Goal: Information Seeking & Learning: Learn about a topic

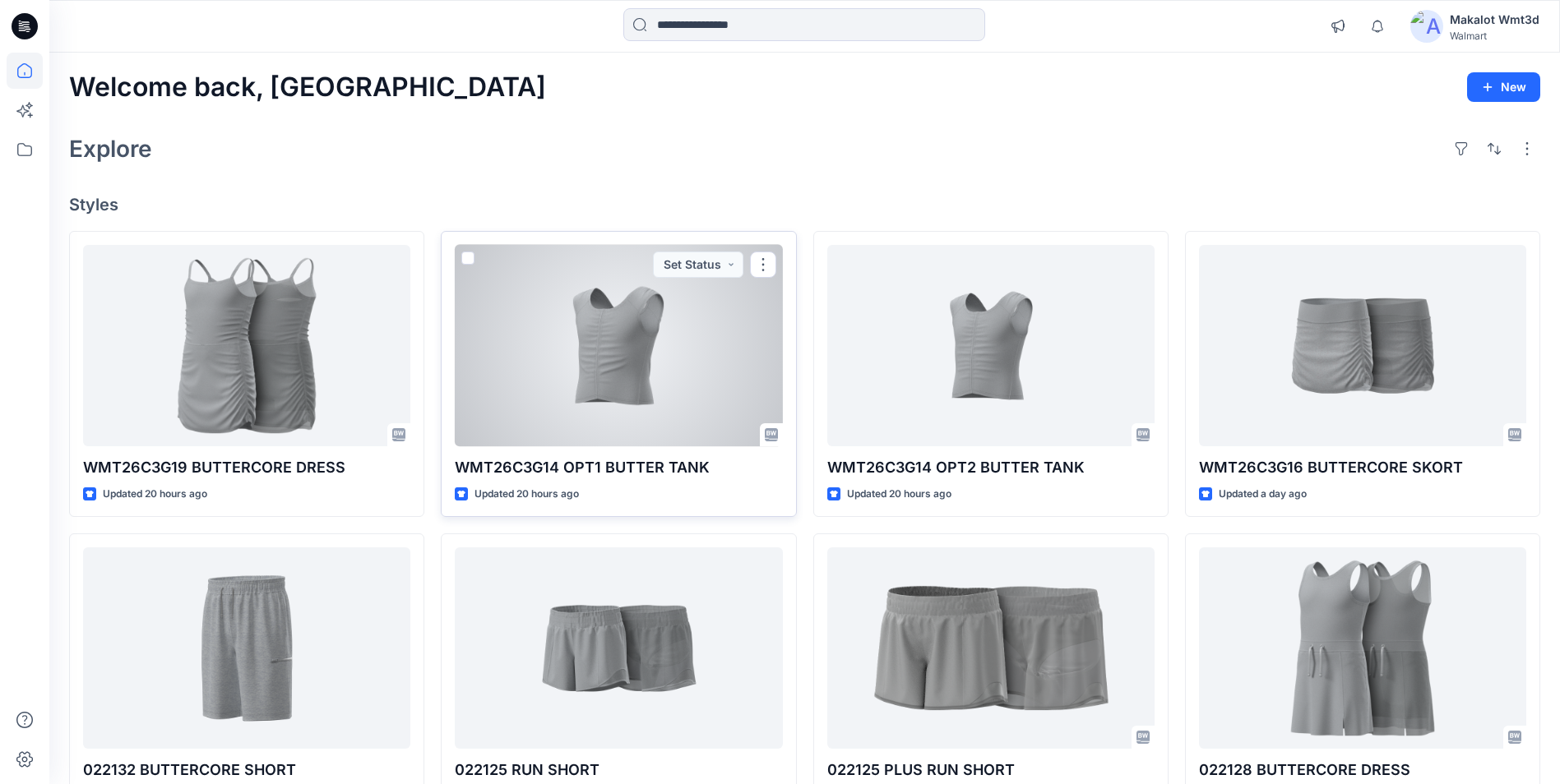
click at [587, 381] on div at bounding box center [619, 345] width 328 height 201
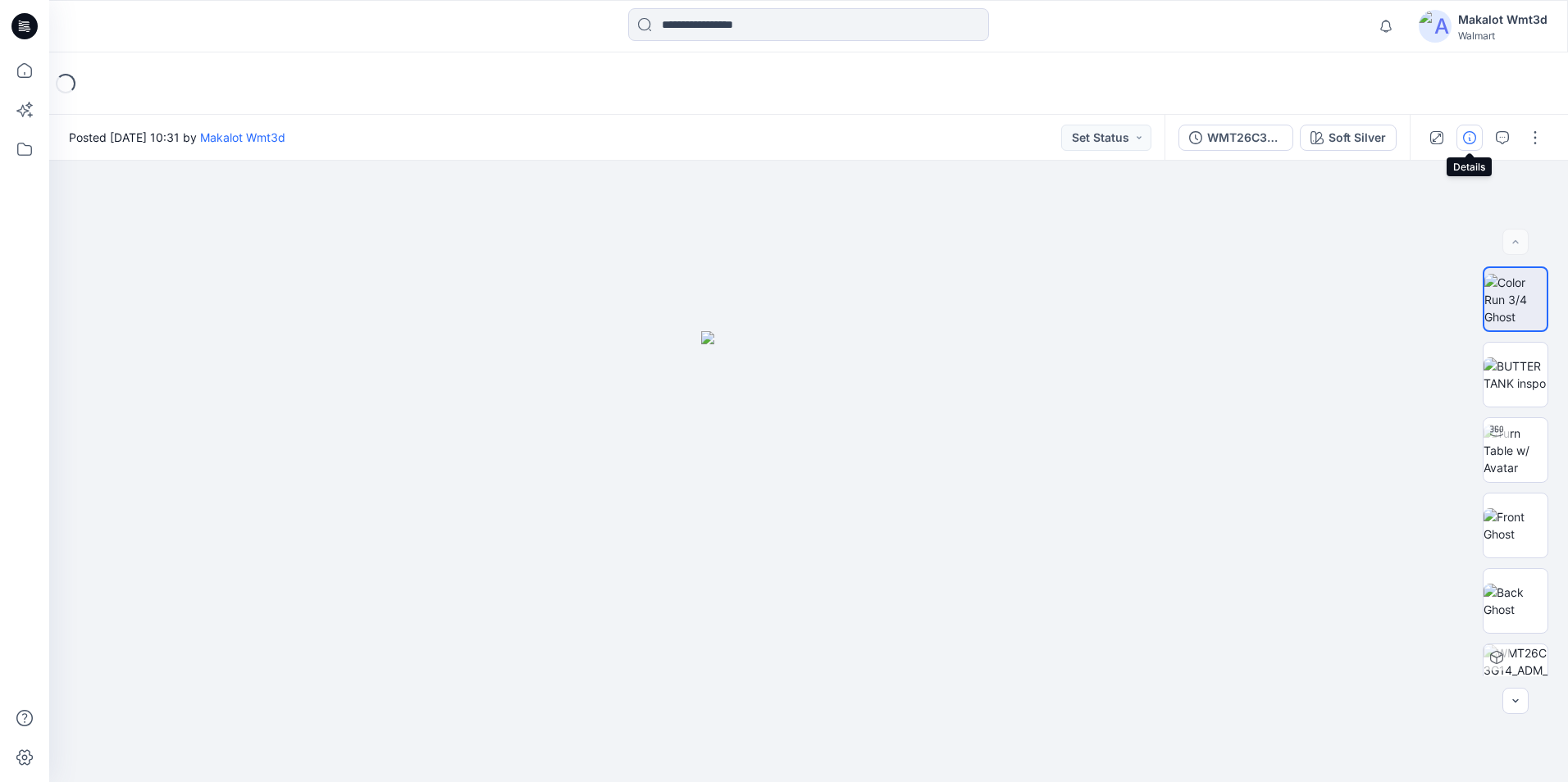
click at [1461, 143] on button "button" at bounding box center [1469, 137] width 26 height 26
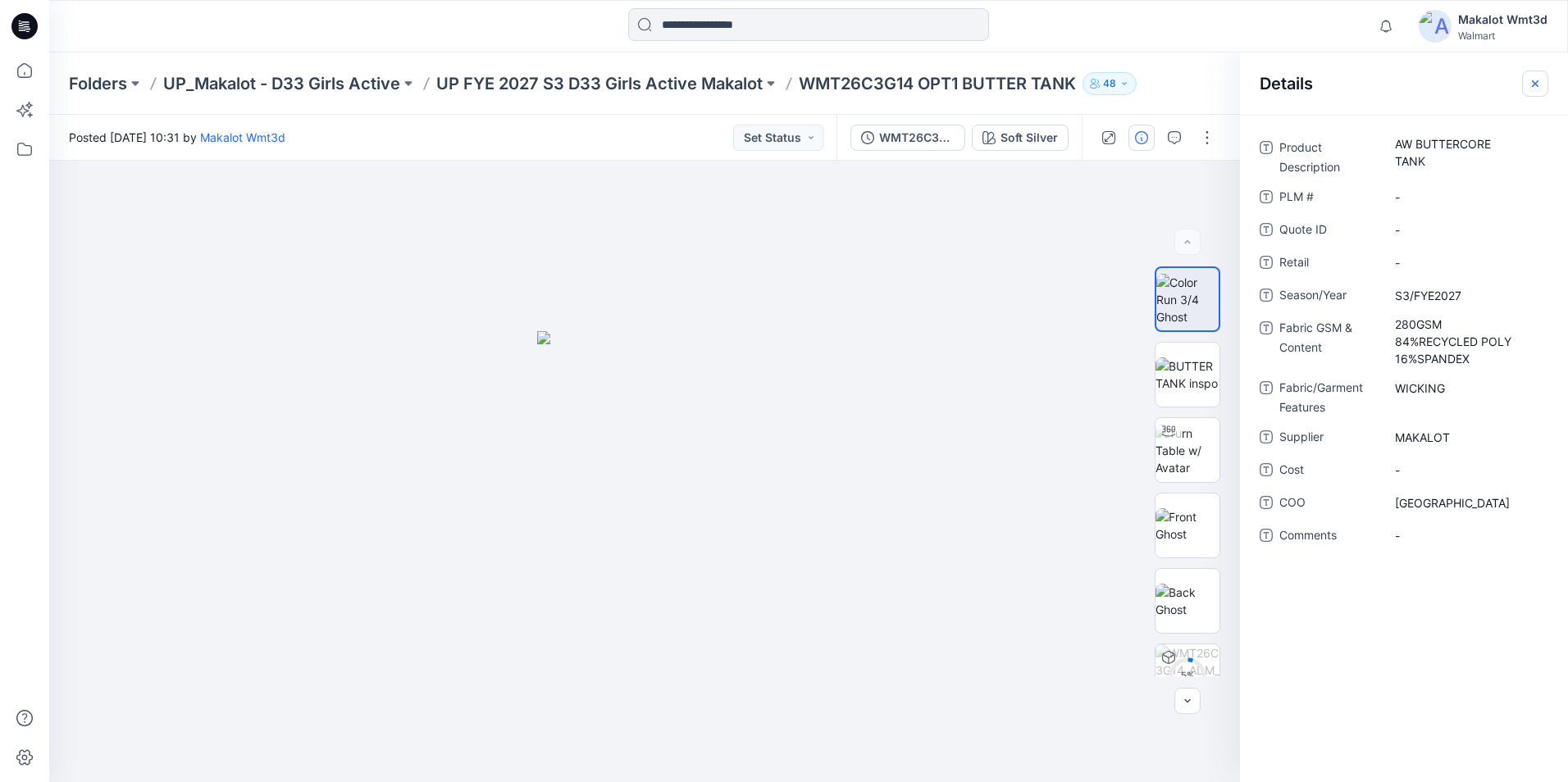
click at [1536, 74] on button "button" at bounding box center [1535, 83] width 26 height 26
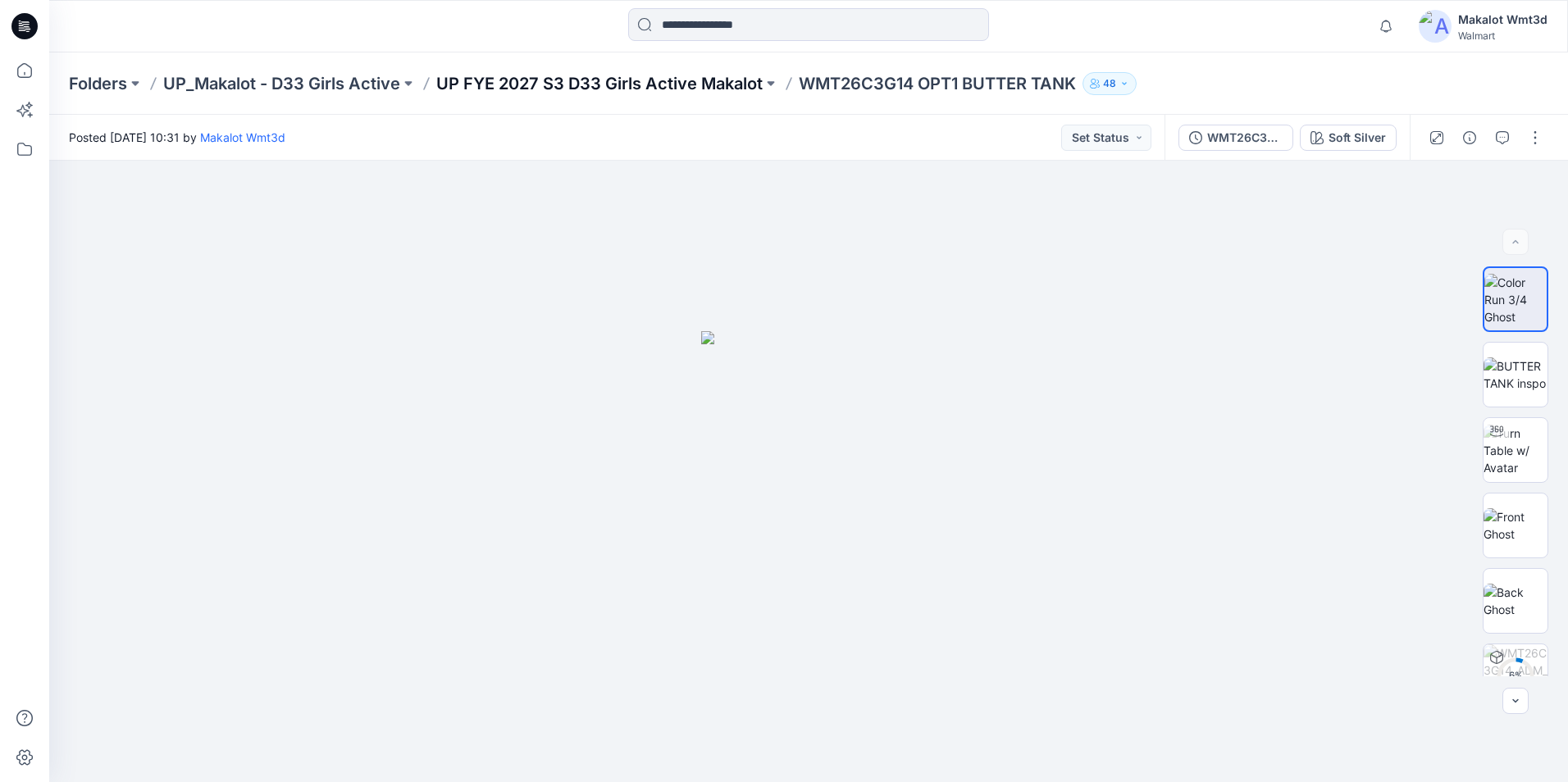
click at [684, 88] on p "UP FYE 2027 S3 D33 Girls Active Makalot" at bounding box center [600, 83] width 327 height 23
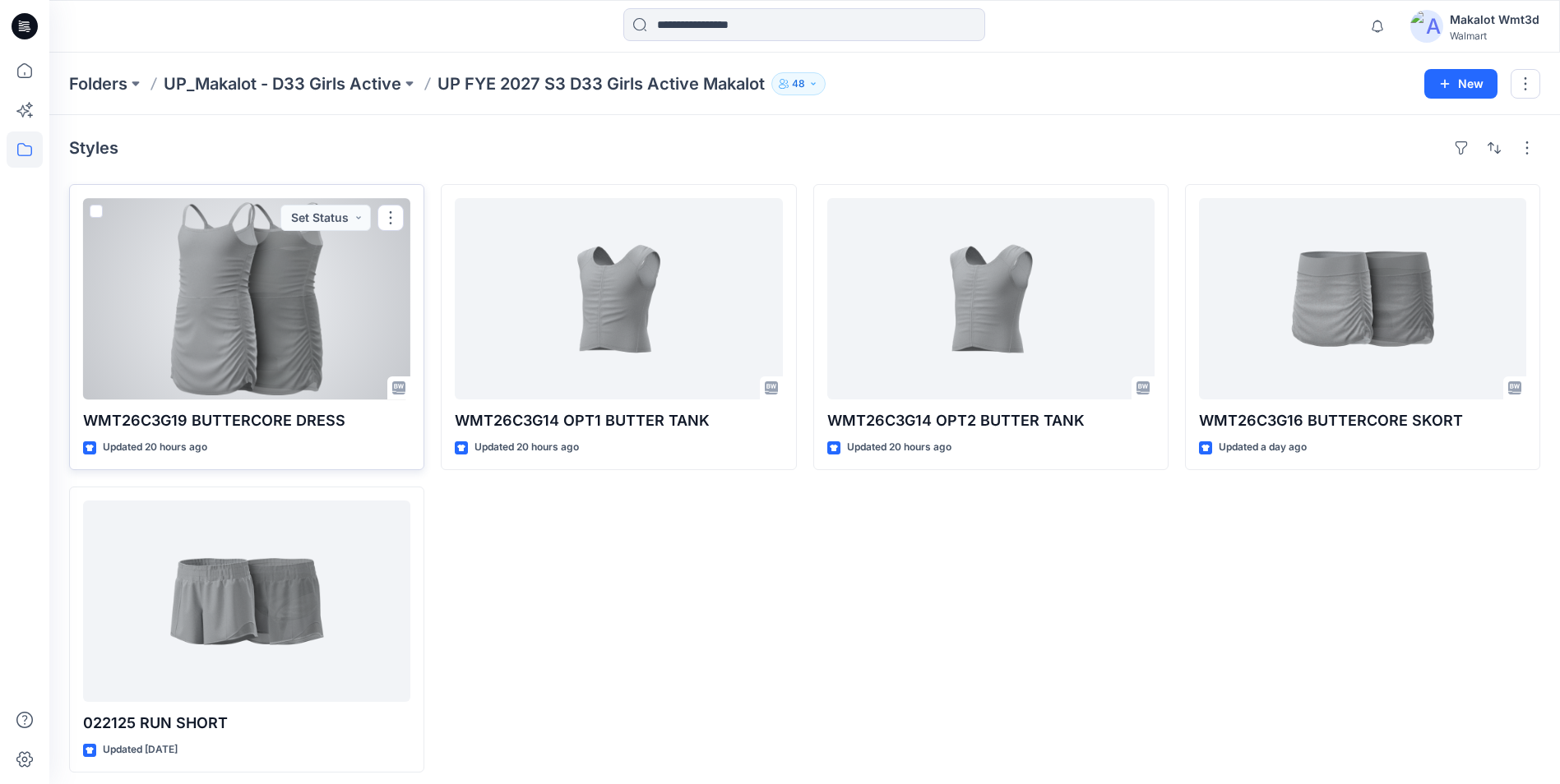
click at [191, 309] on div at bounding box center [247, 299] width 328 height 201
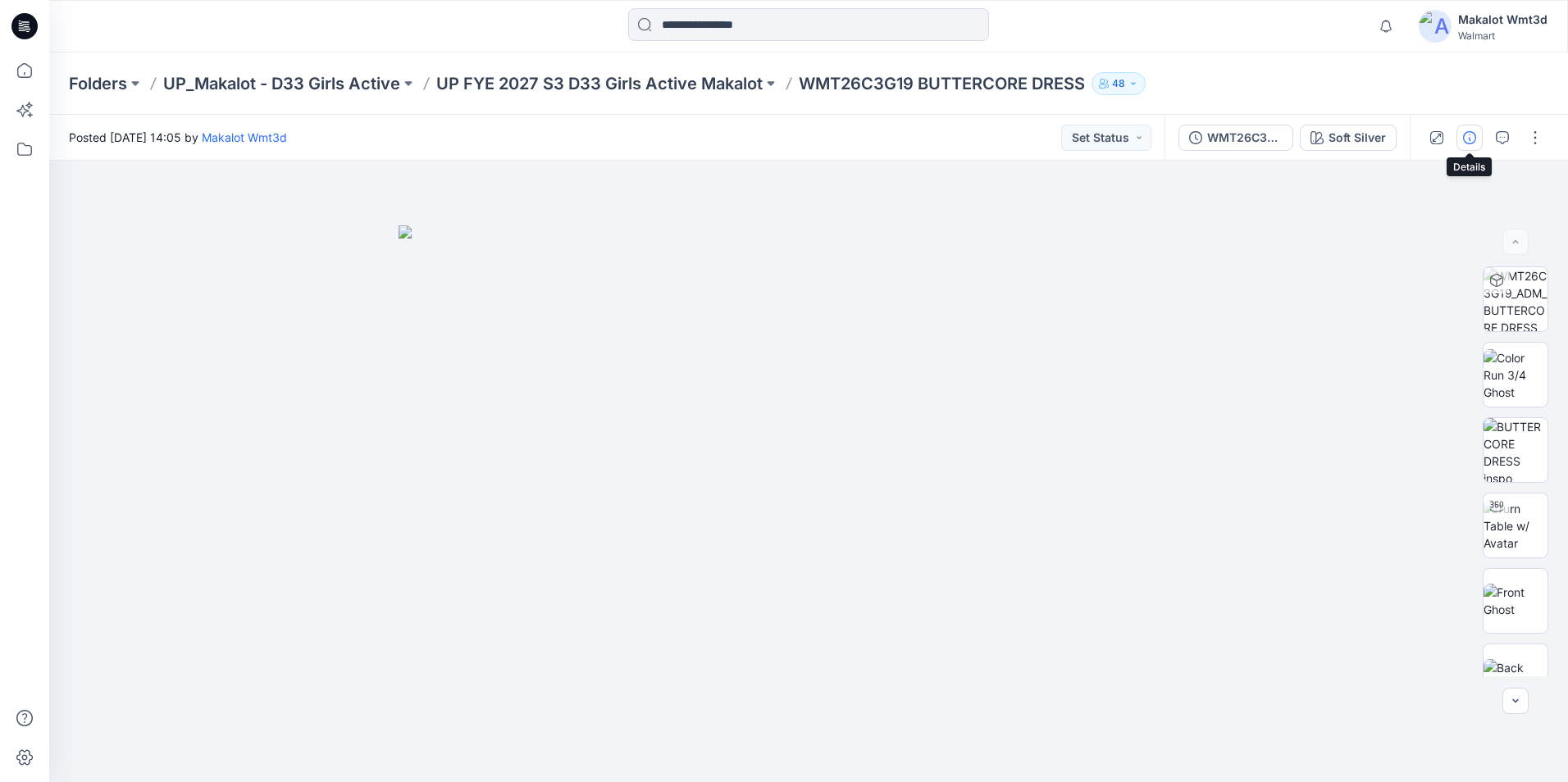
click at [1470, 136] on icon "button" at bounding box center [1470, 138] width 14 height 14
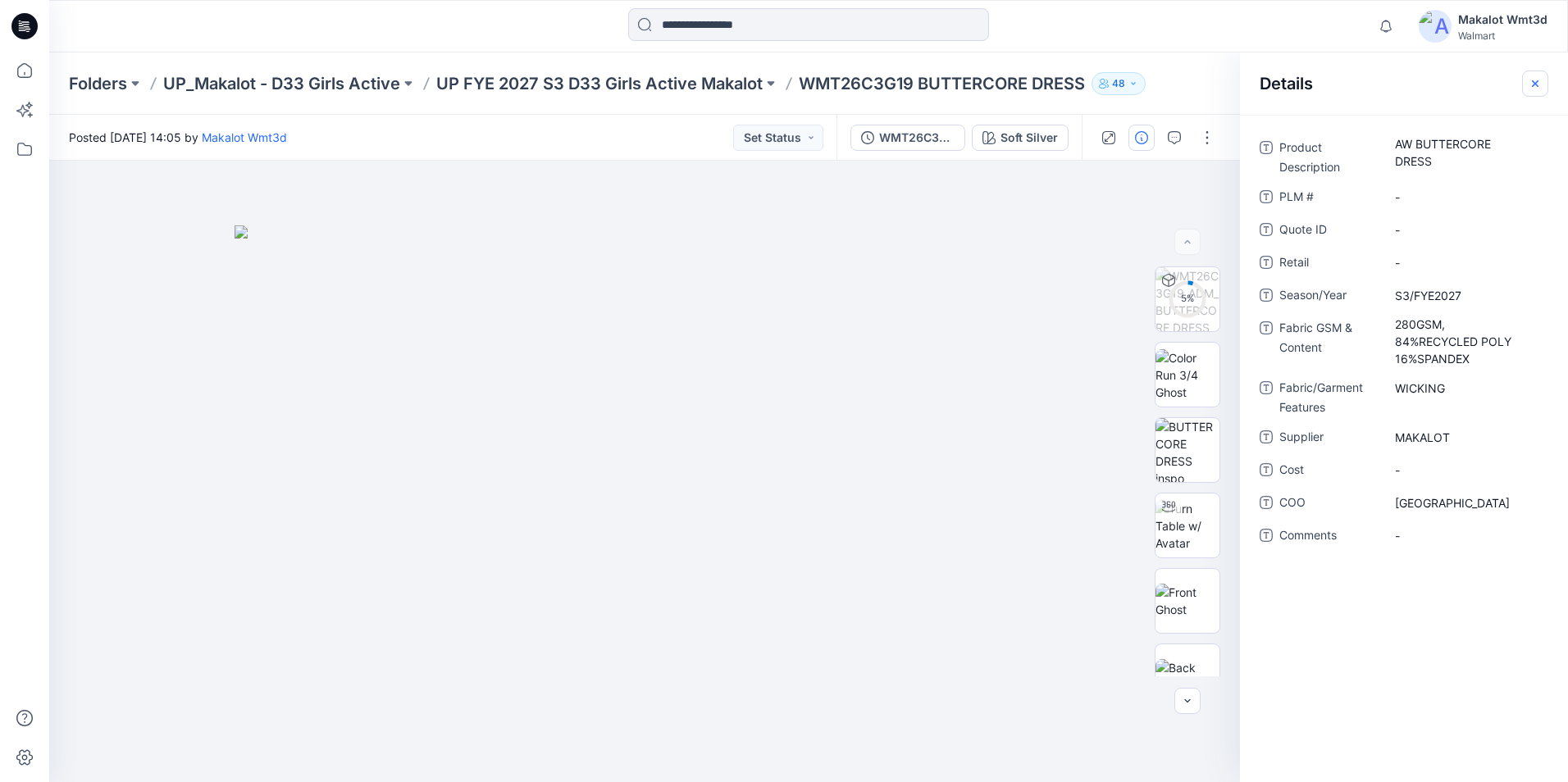
click at [1538, 80] on icon "button" at bounding box center [1535, 83] width 7 height 7
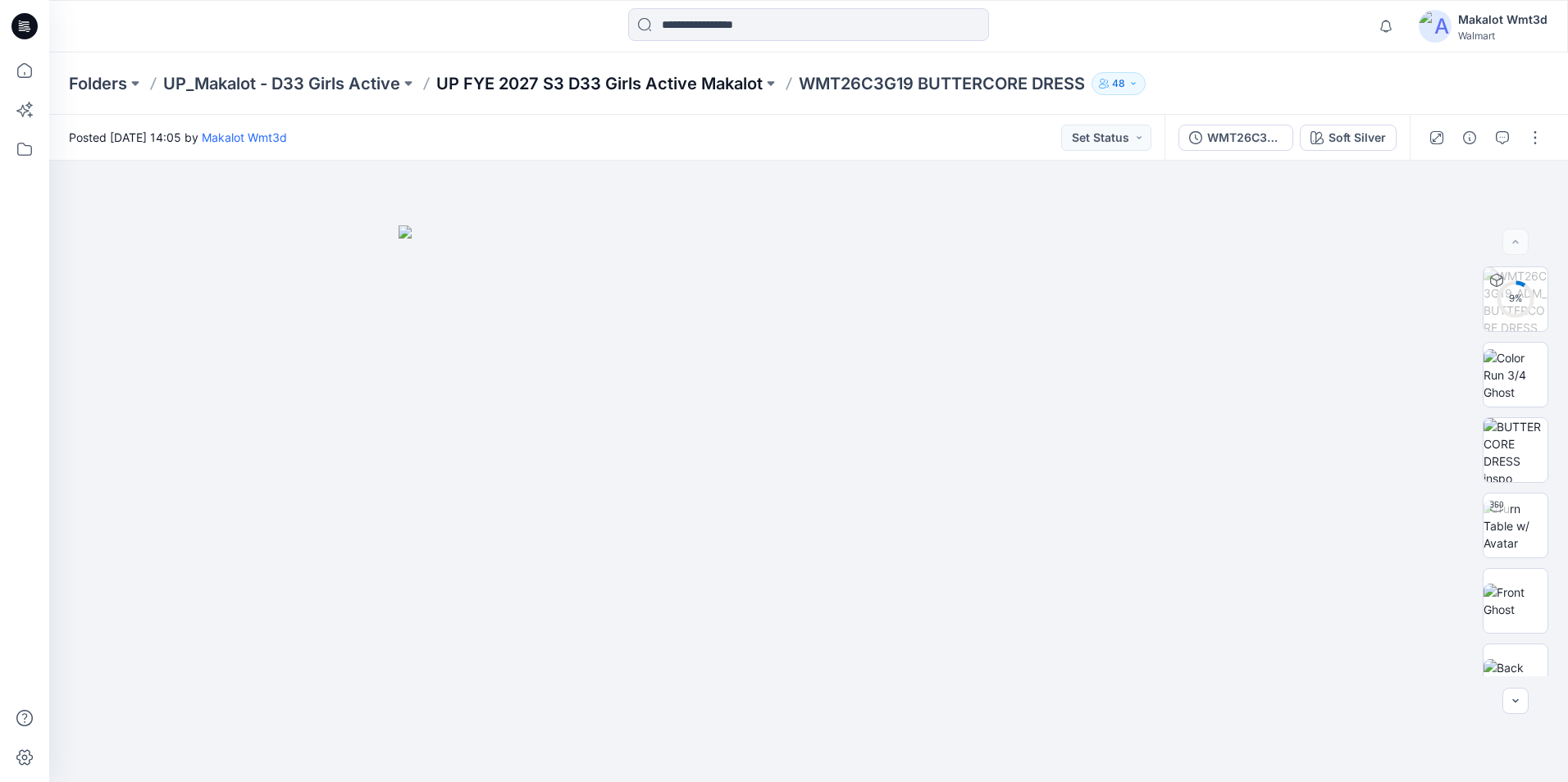
click at [729, 78] on p "UP FYE 2027 S3 D33 Girls Active Makalot" at bounding box center [600, 83] width 327 height 23
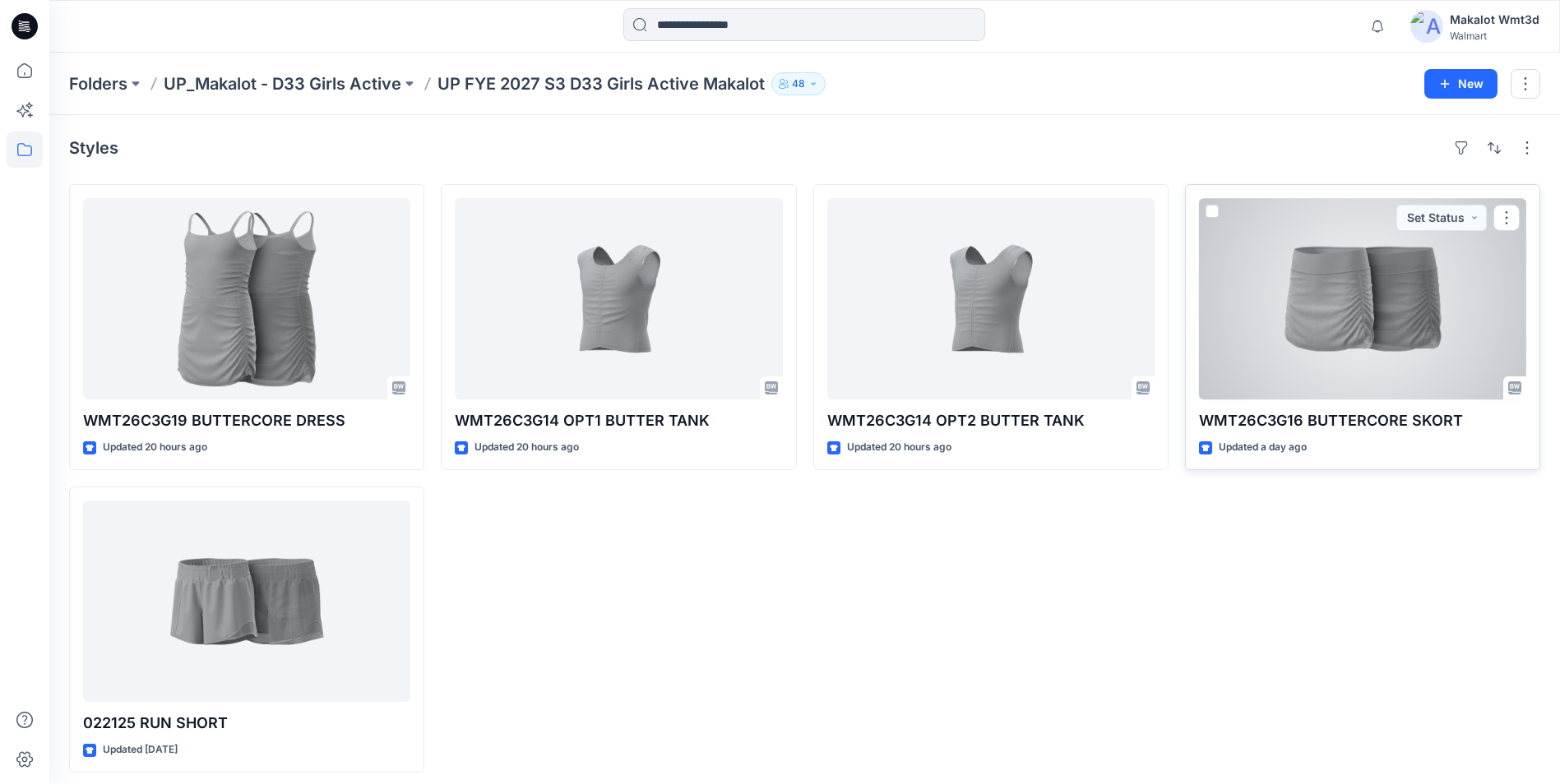
click at [1317, 278] on div at bounding box center [1363, 299] width 328 height 201
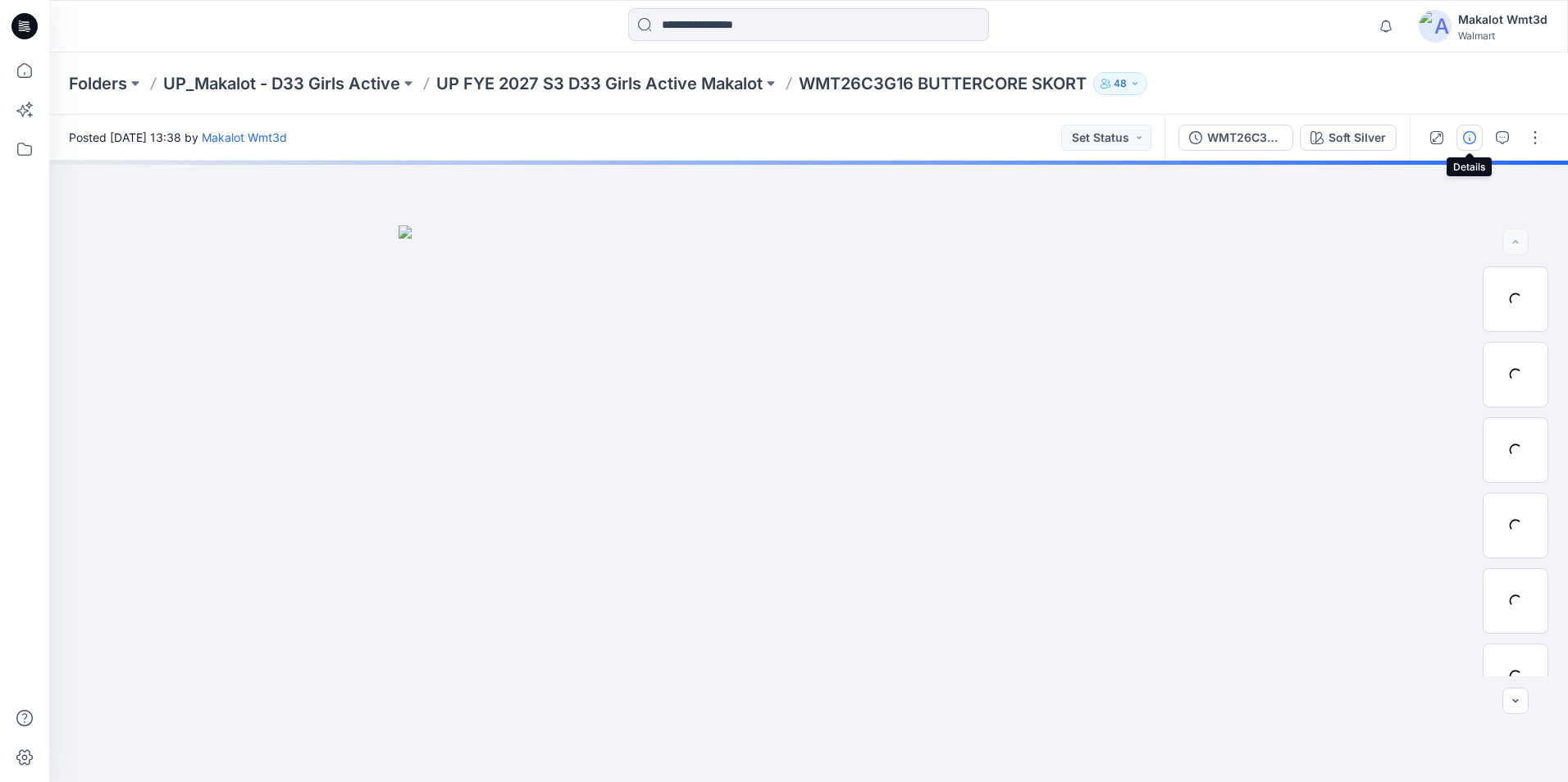
click at [1476, 138] on button "button" at bounding box center [1469, 137] width 26 height 26
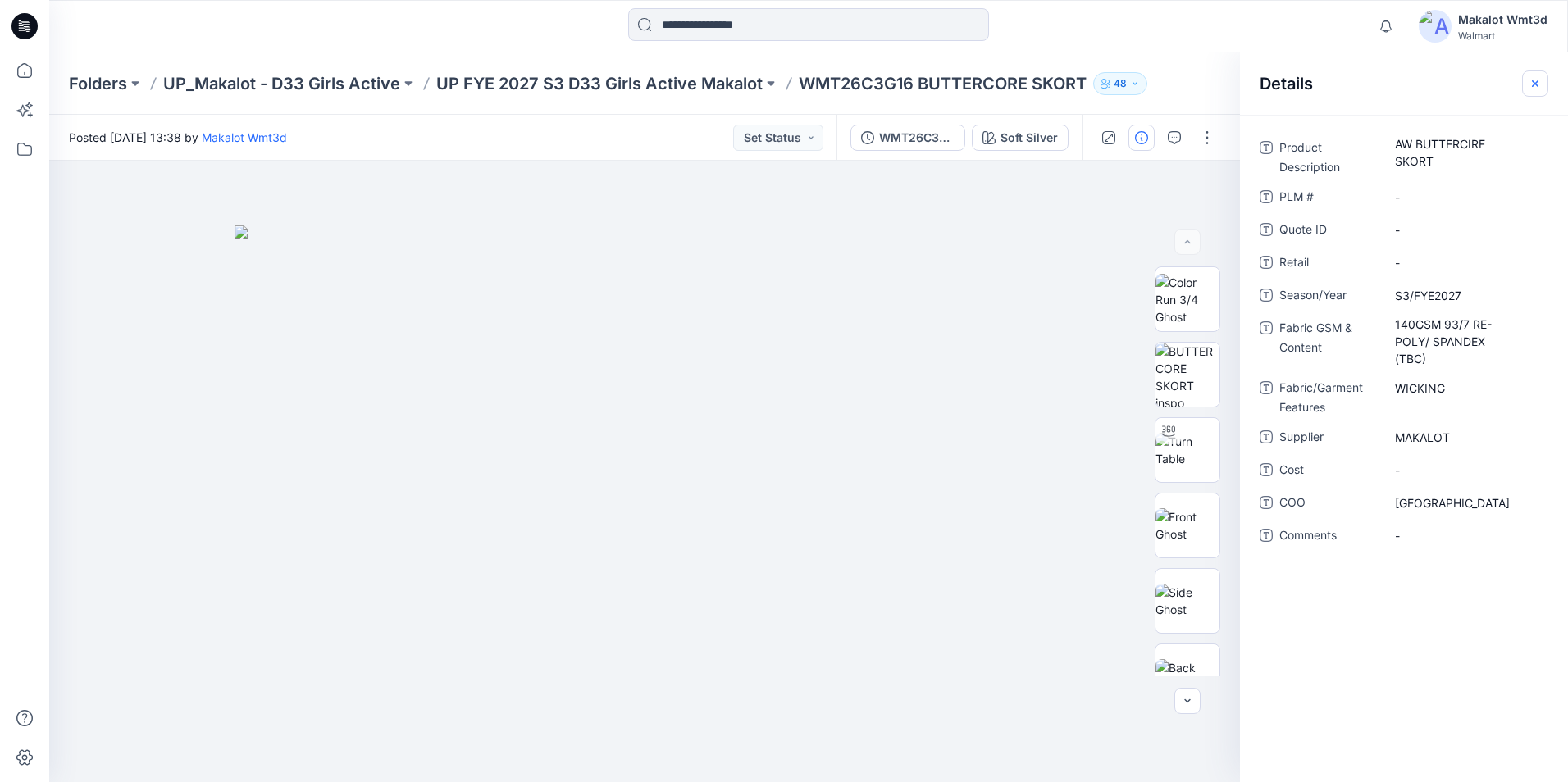
click at [1535, 80] on icon "button" at bounding box center [1535, 84] width 14 height 14
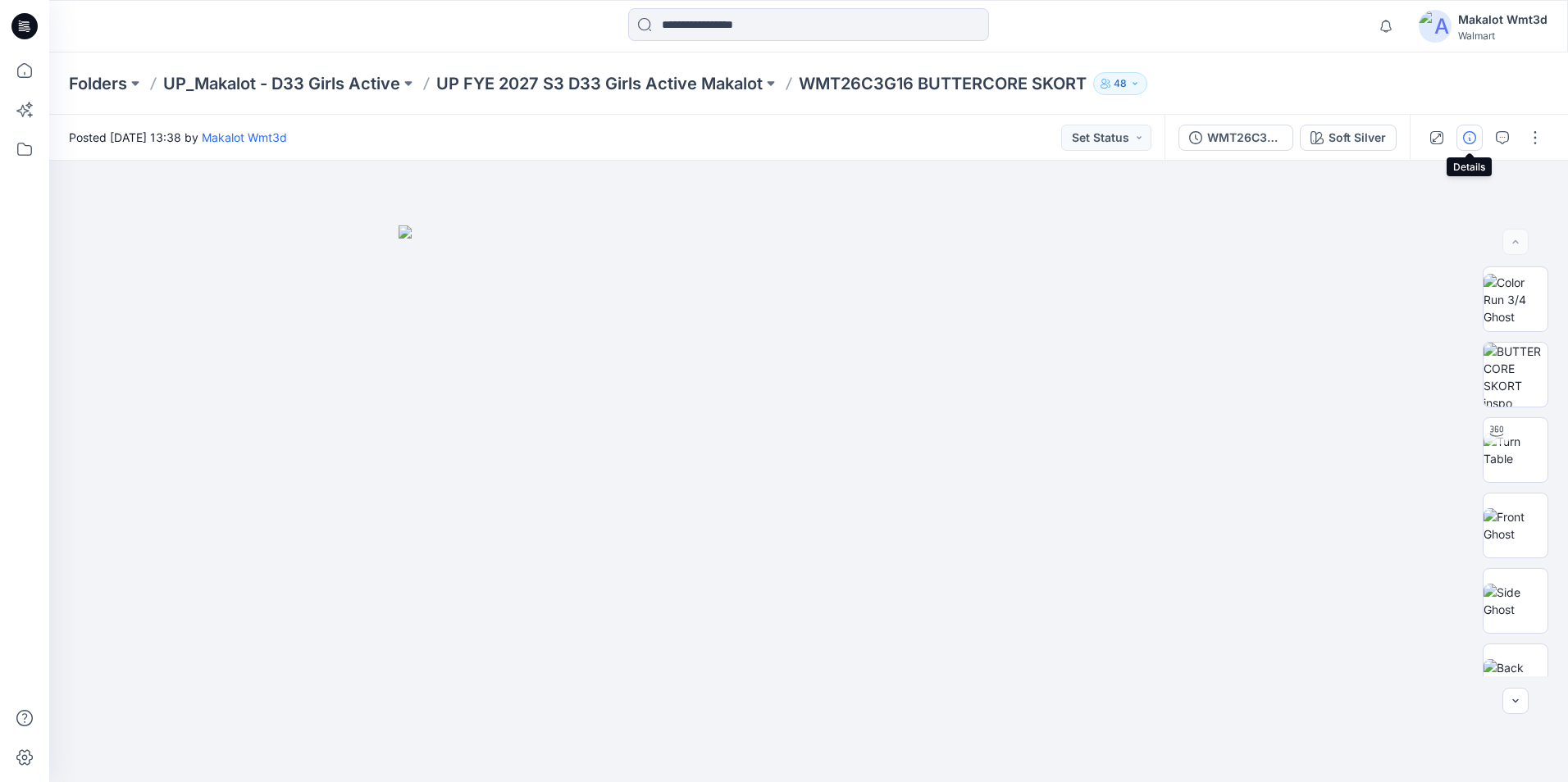
click at [1465, 140] on icon "button" at bounding box center [1470, 138] width 14 height 14
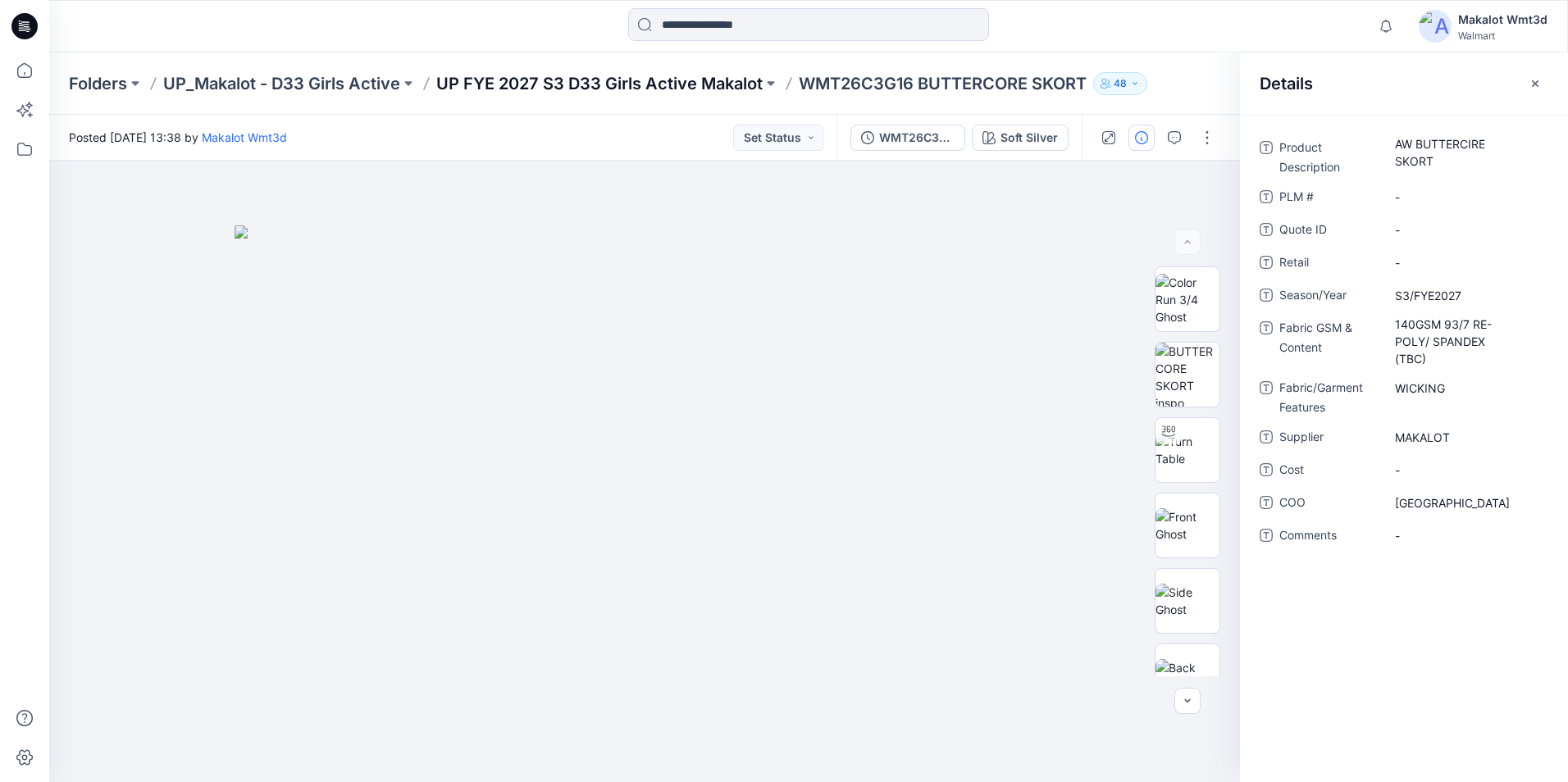
click at [646, 84] on p "UP FYE 2027 S3 D33 Girls Active Makalot" at bounding box center [600, 83] width 327 height 23
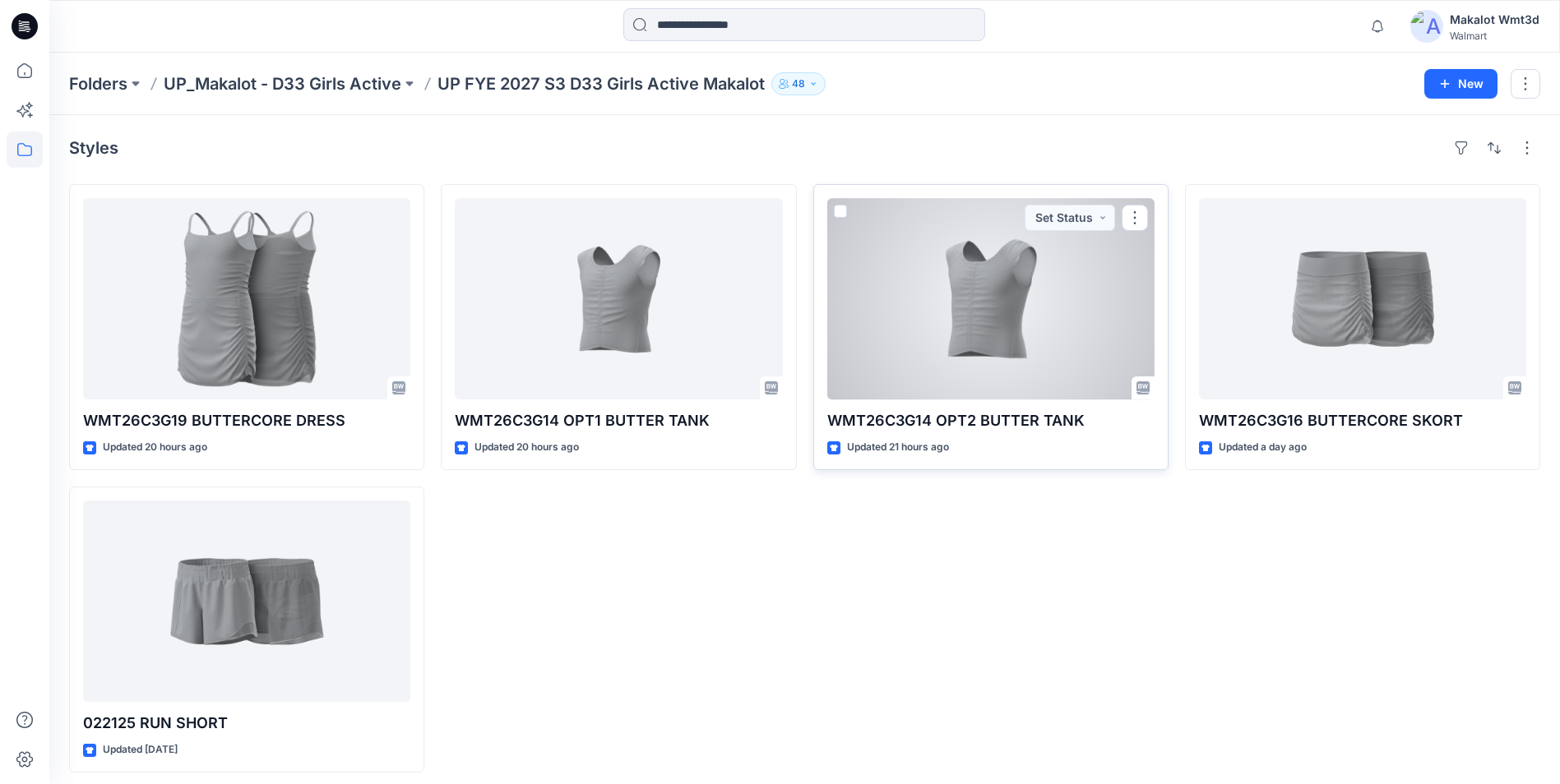
click at [932, 311] on div at bounding box center [991, 299] width 328 height 201
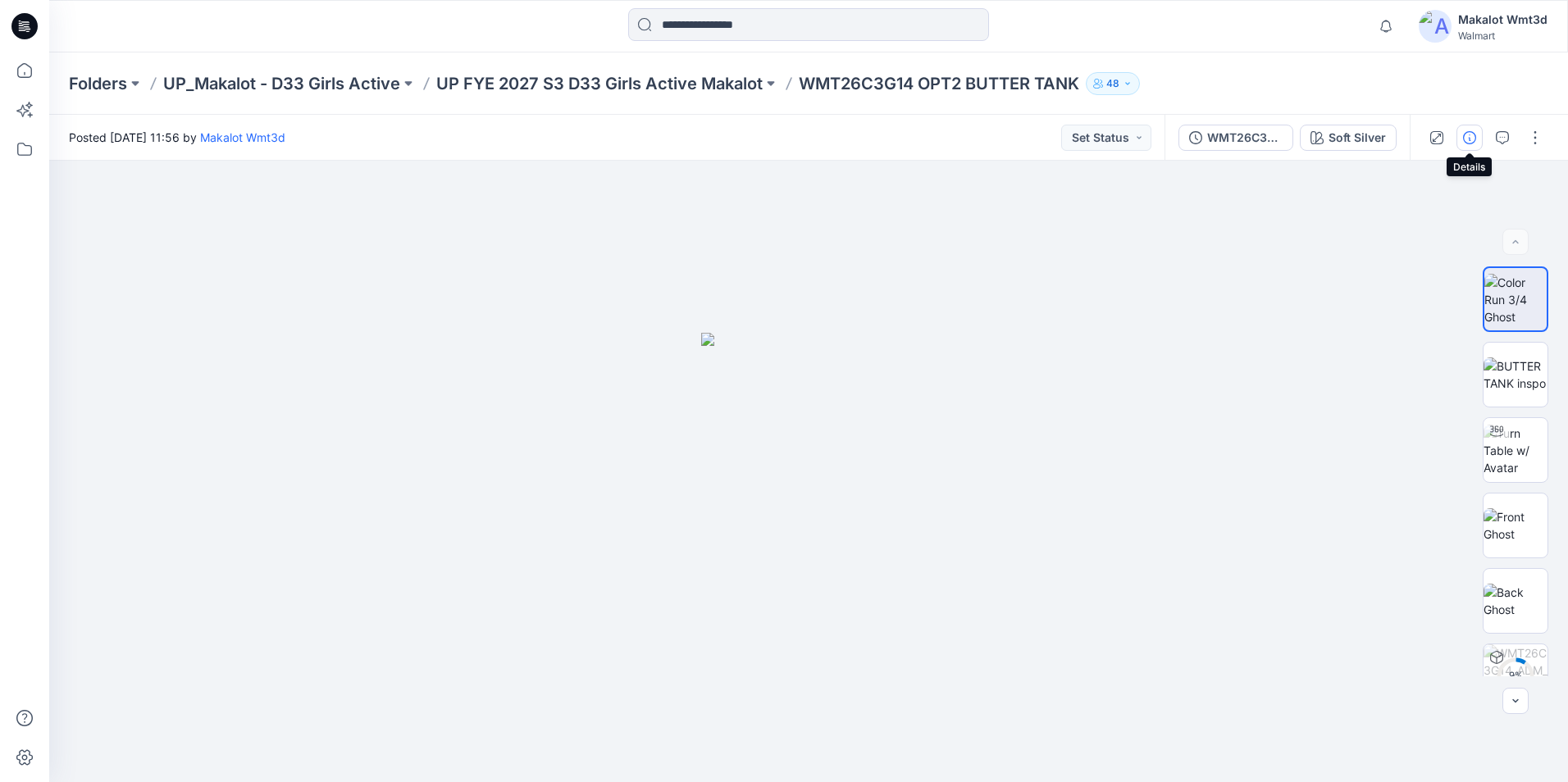
click at [1476, 138] on button "button" at bounding box center [1469, 137] width 26 height 26
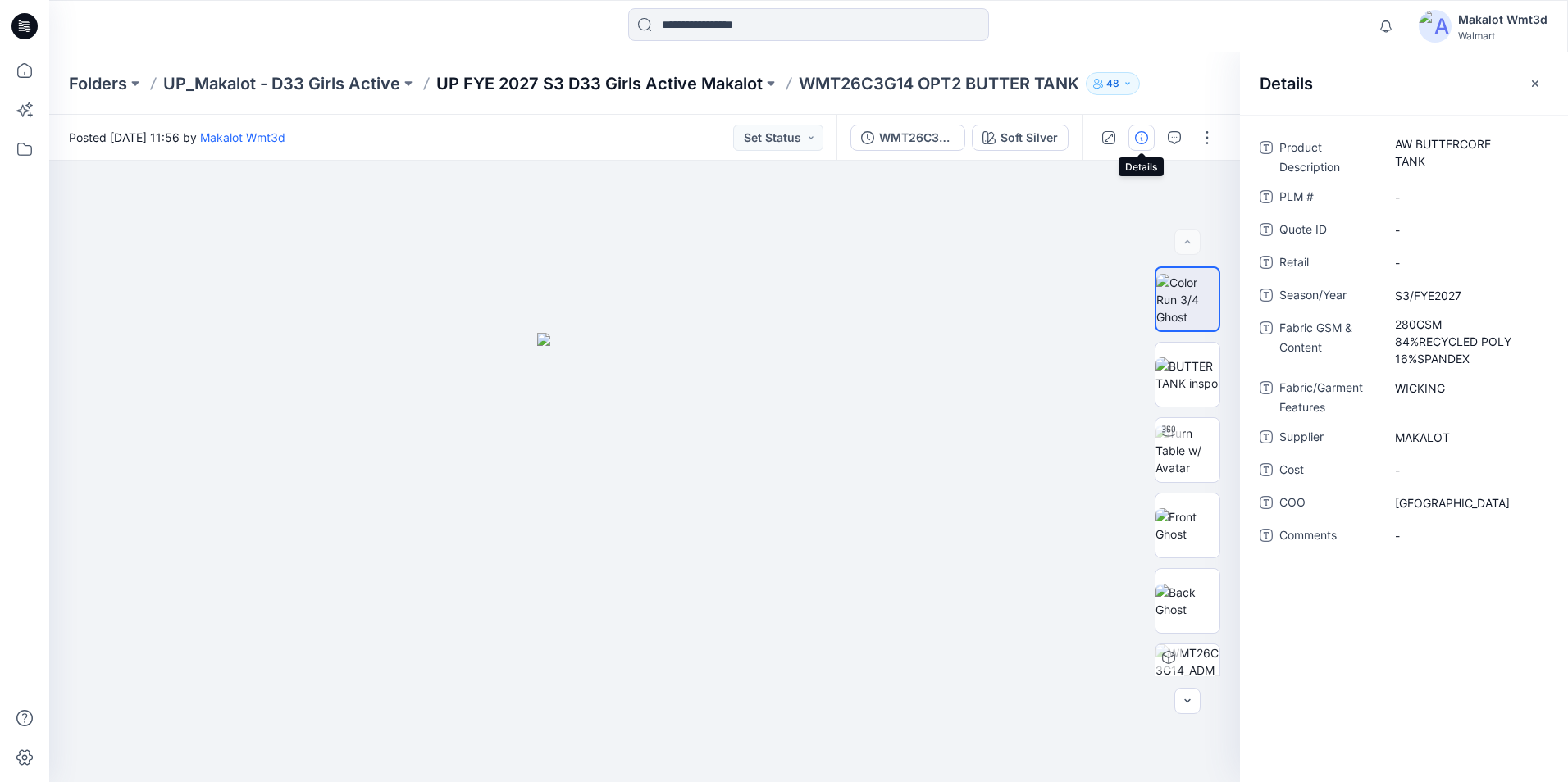
click at [705, 91] on p "UP FYE 2027 S3 D33 Girls Active Makalot" at bounding box center [600, 83] width 327 height 23
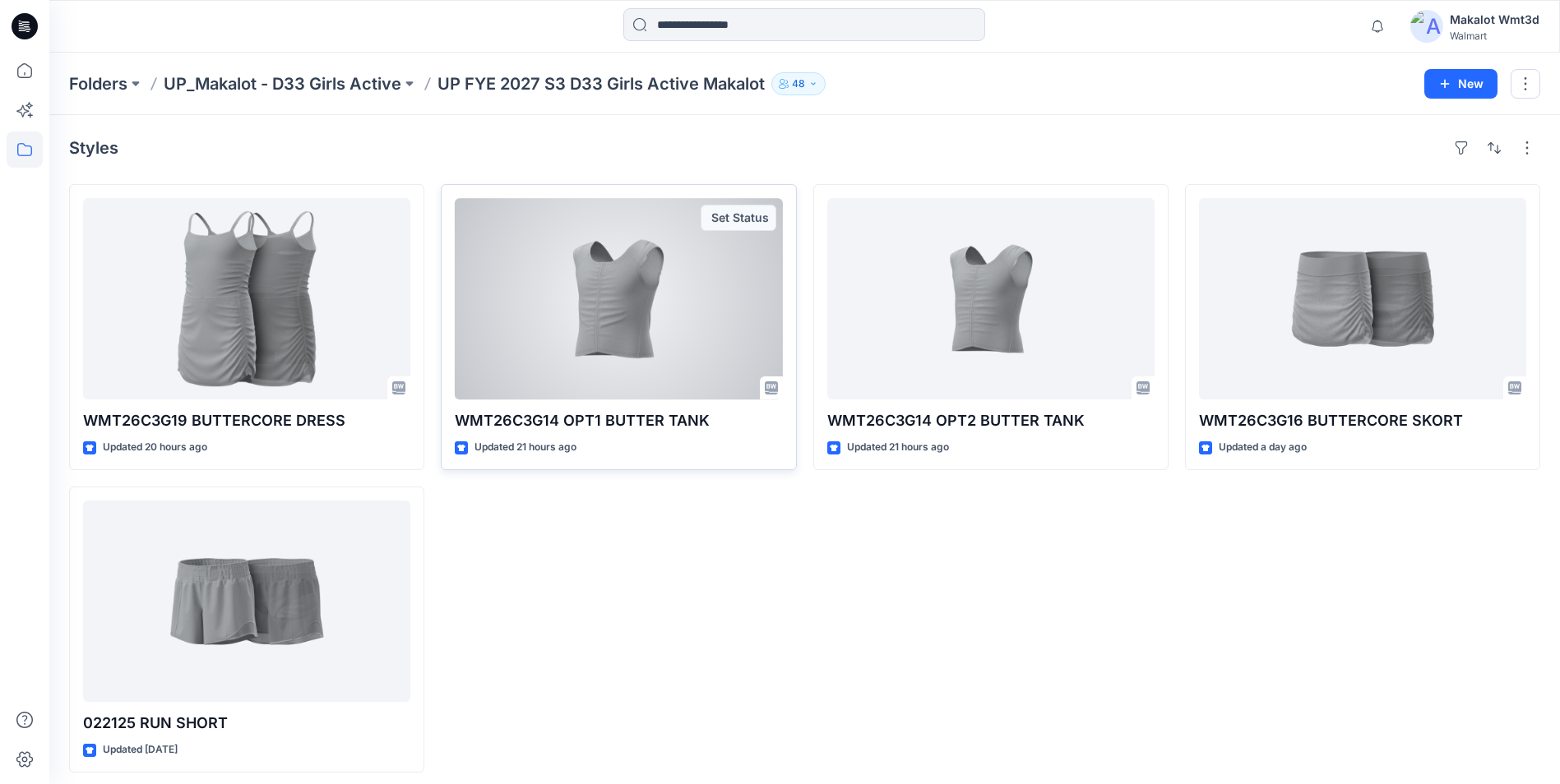
click at [626, 323] on div at bounding box center [619, 299] width 328 height 201
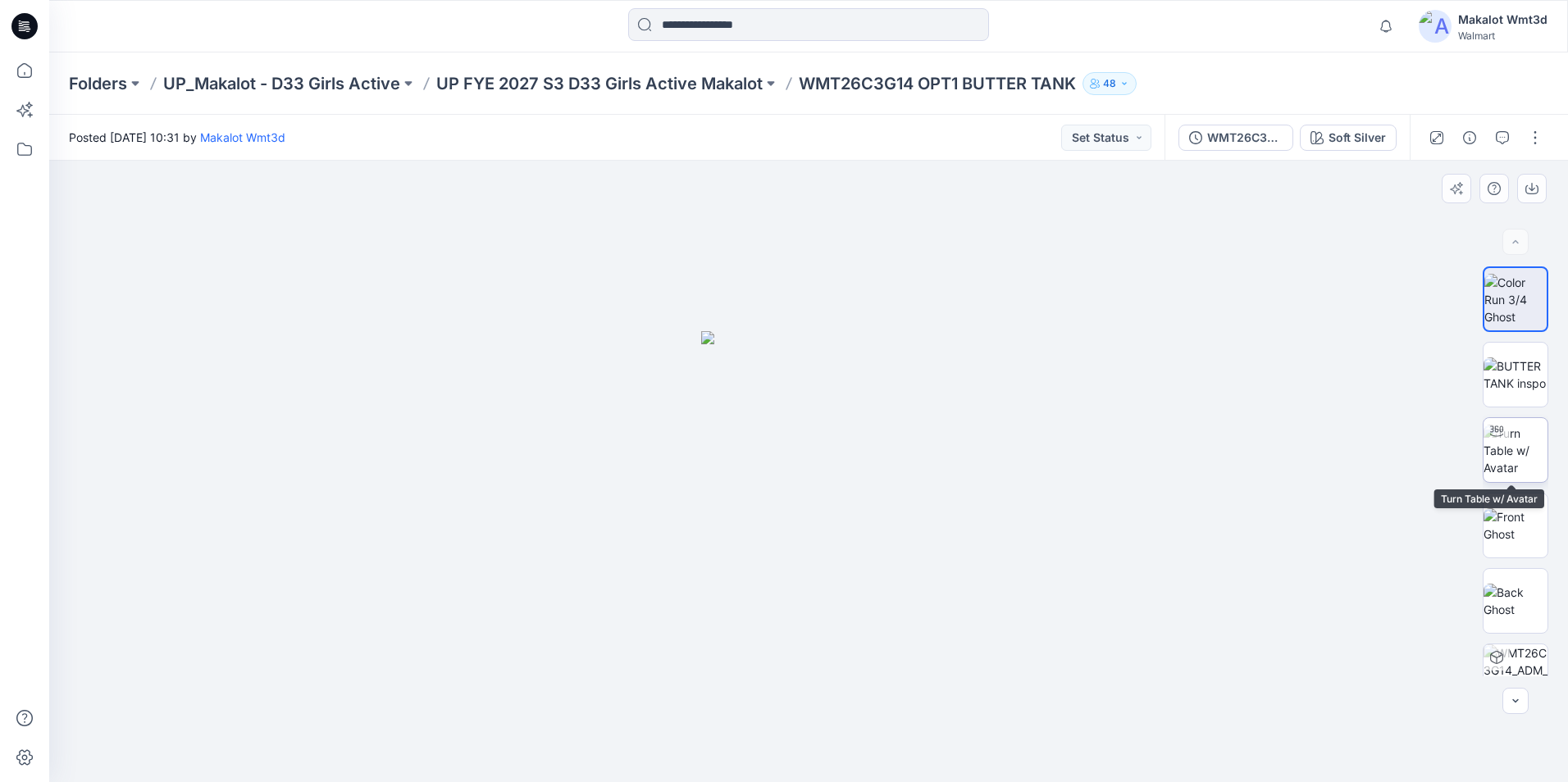
click at [1523, 438] on img at bounding box center [1516, 450] width 64 height 52
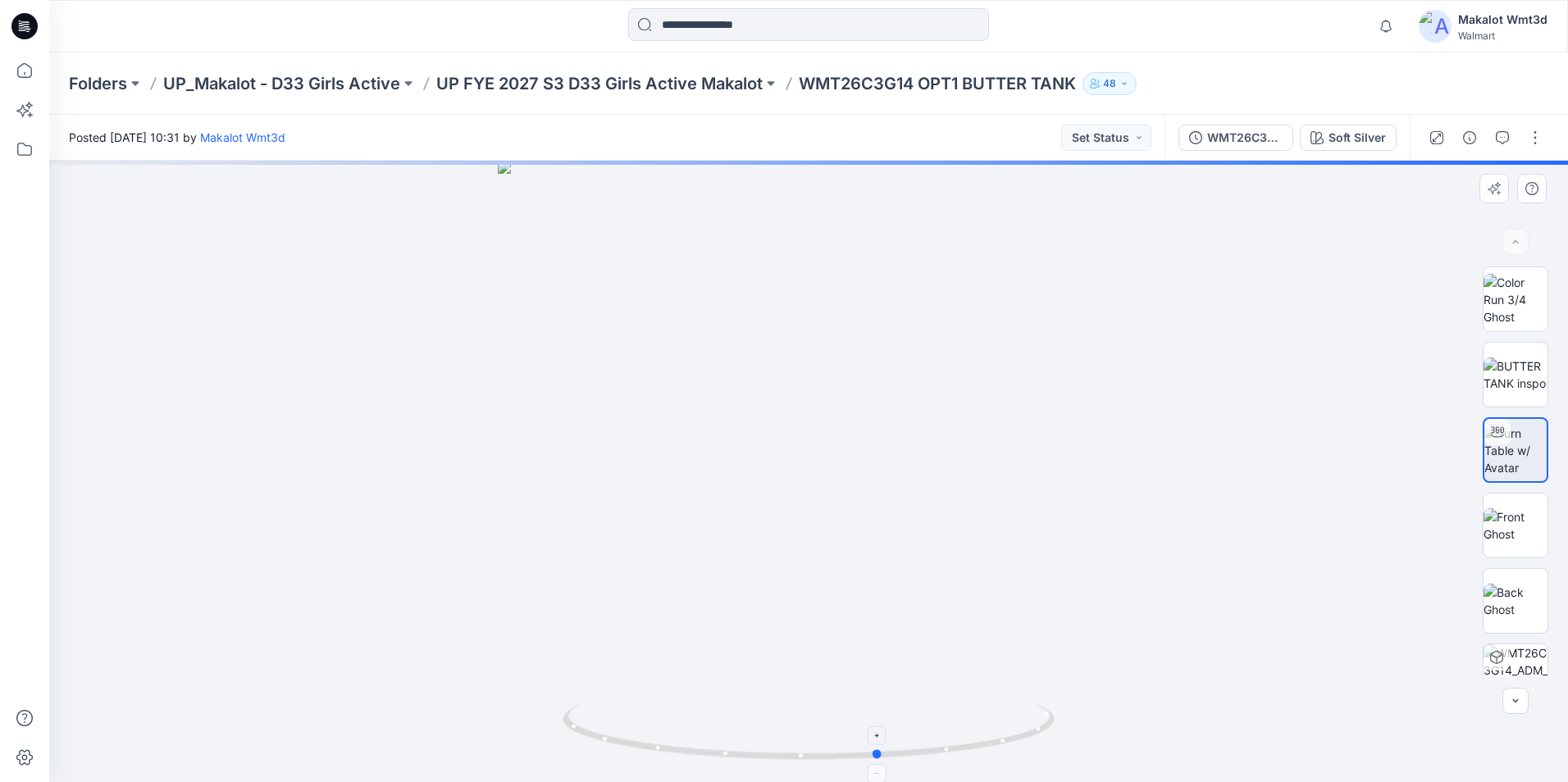
drag, startPoint x: 821, startPoint y: 757, endPoint x: 892, endPoint y: 757, distance: 71.0
click at [892, 757] on icon at bounding box center [811, 733] width 496 height 62
drag, startPoint x: 916, startPoint y: 753, endPoint x: 781, endPoint y: 756, distance: 135.0
click at [781, 756] on icon at bounding box center [811, 733] width 496 height 62
drag, startPoint x: 973, startPoint y: 755, endPoint x: 867, endPoint y: 765, distance: 106.5
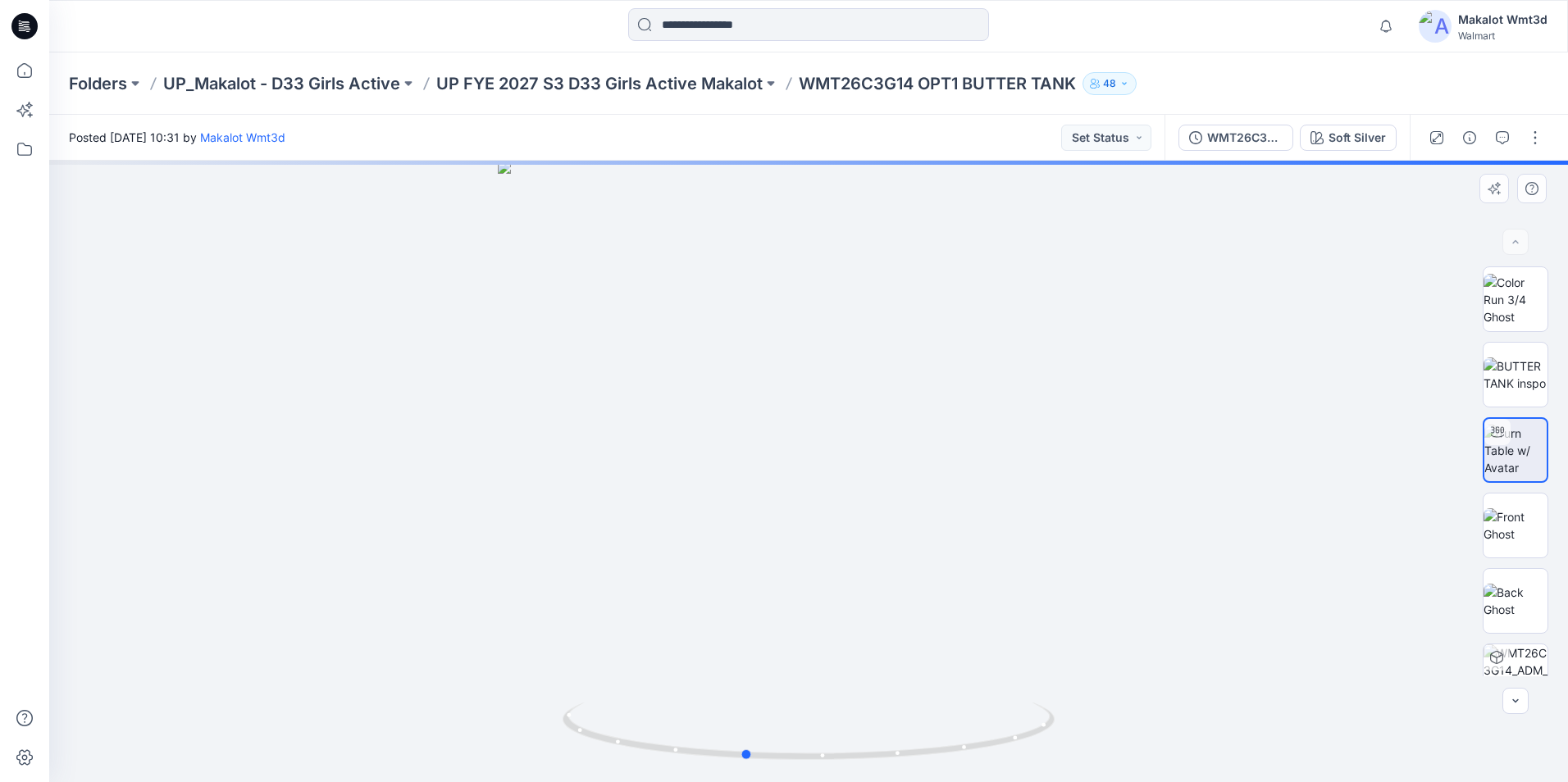
click at [867, 765] on div at bounding box center [808, 471] width 1519 height 622
drag, startPoint x: 907, startPoint y: 756, endPoint x: 856, endPoint y: 757, distance: 51.0
click at [856, 757] on icon at bounding box center [811, 733] width 496 height 62
drag, startPoint x: 916, startPoint y: 755, endPoint x: 962, endPoint y: 747, distance: 46.7
click at [962, 747] on icon at bounding box center [811, 733] width 496 height 62
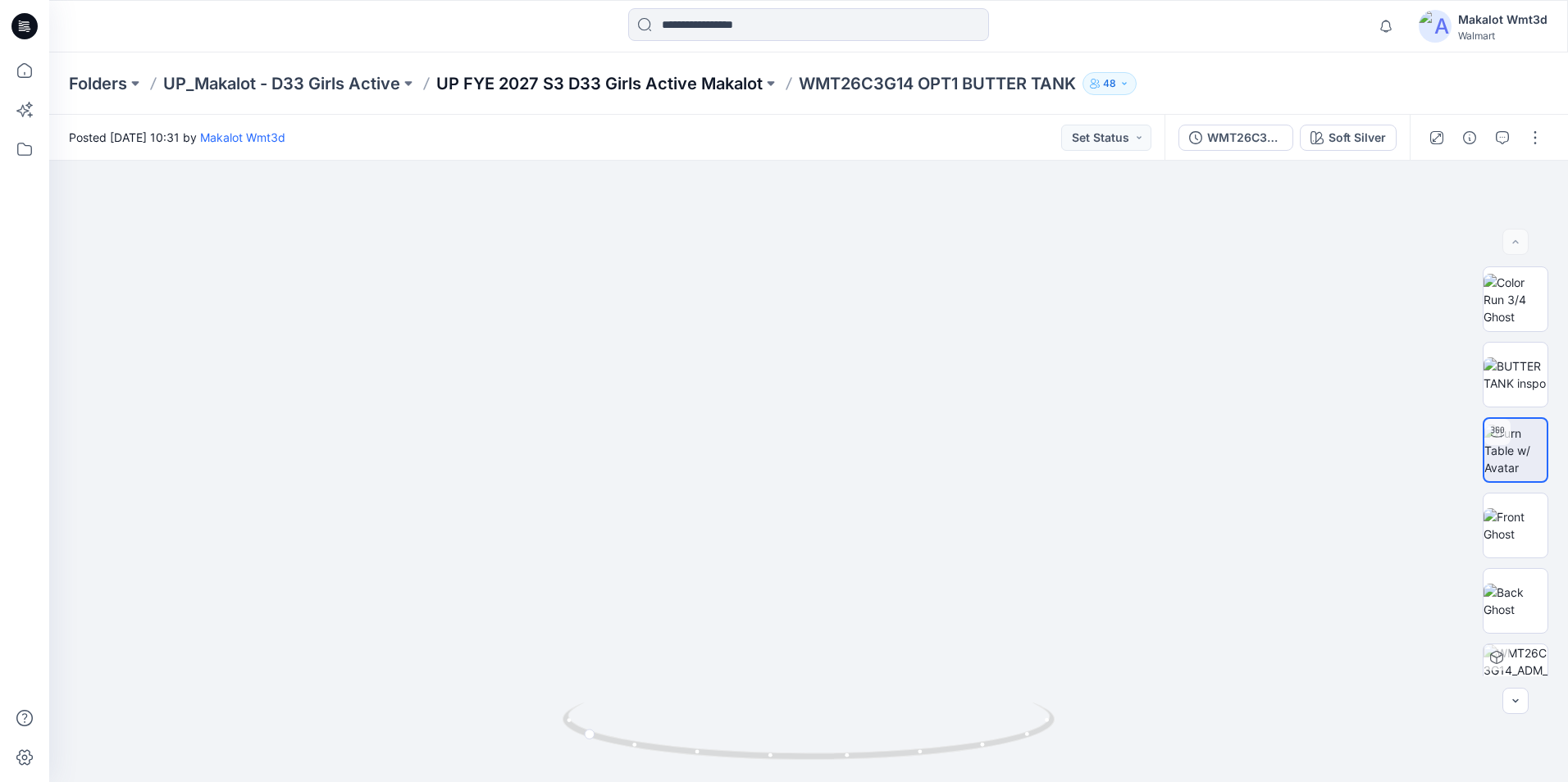
click at [755, 82] on p "UP FYE 2027 S3 D33 Girls Active Makalot" at bounding box center [600, 83] width 327 height 23
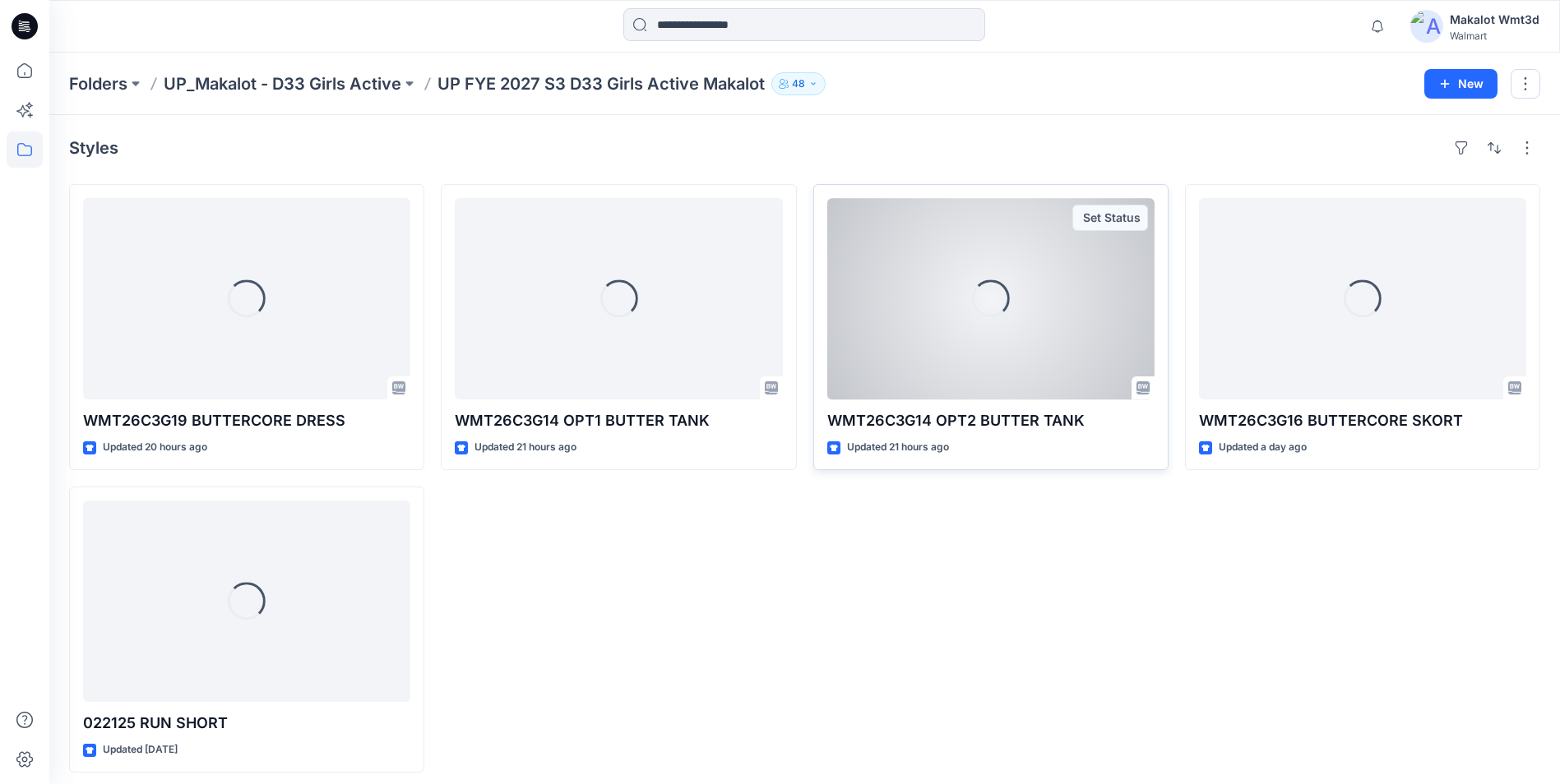
click at [988, 345] on div "Loading..." at bounding box center [991, 299] width 328 height 201
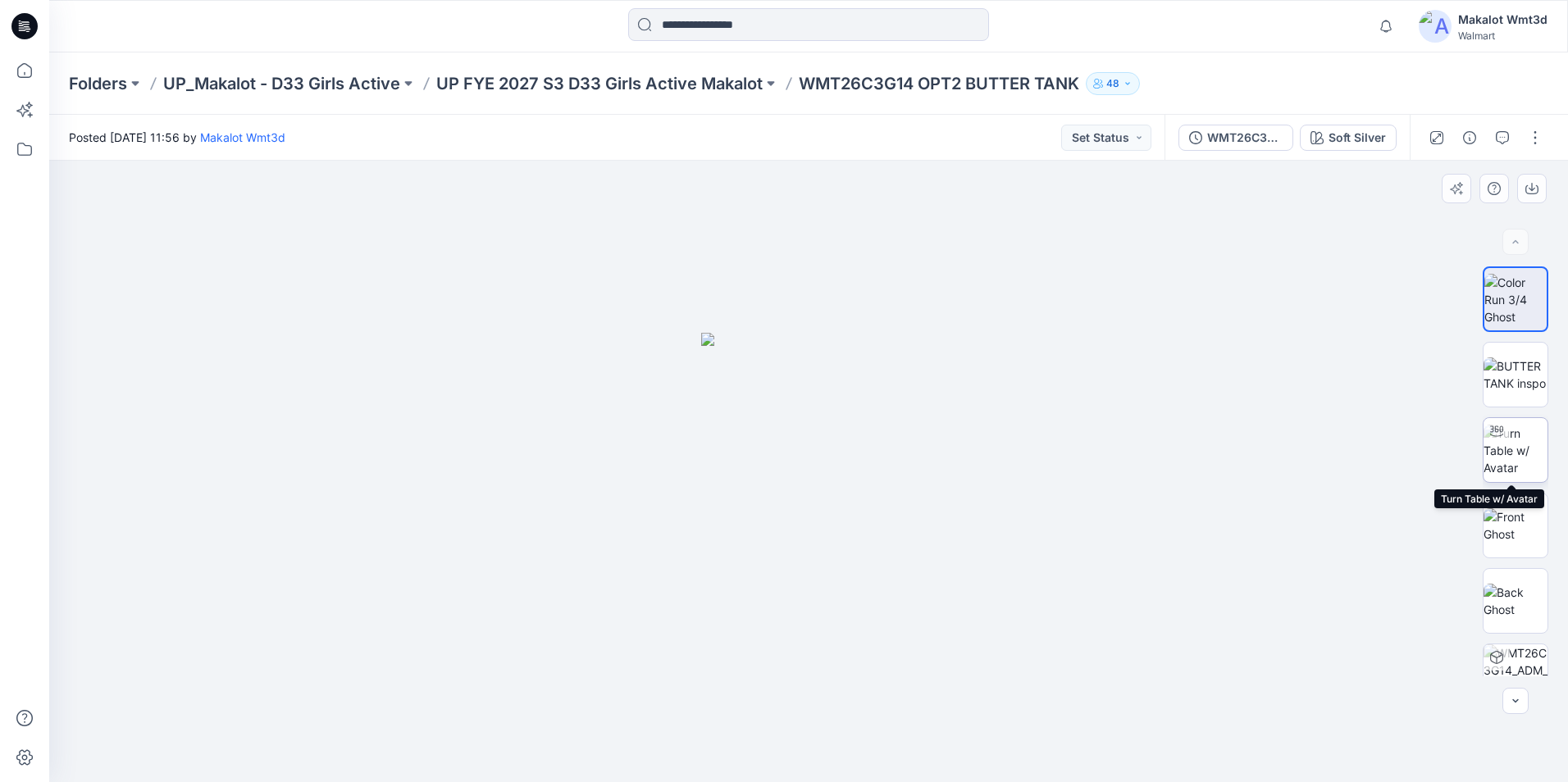
click at [1499, 462] on img at bounding box center [1516, 450] width 64 height 52
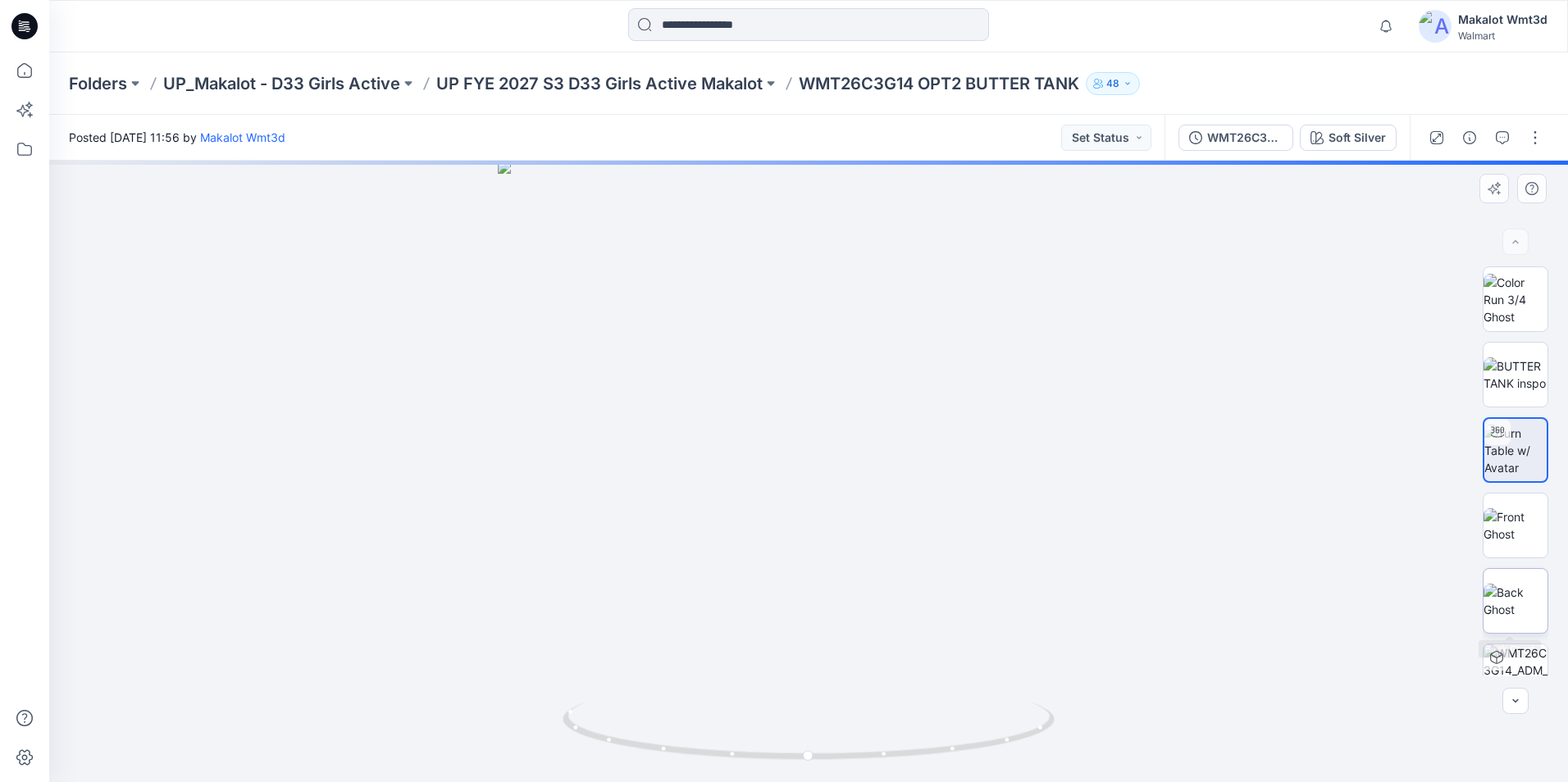
click at [1512, 602] on img at bounding box center [1516, 601] width 64 height 35
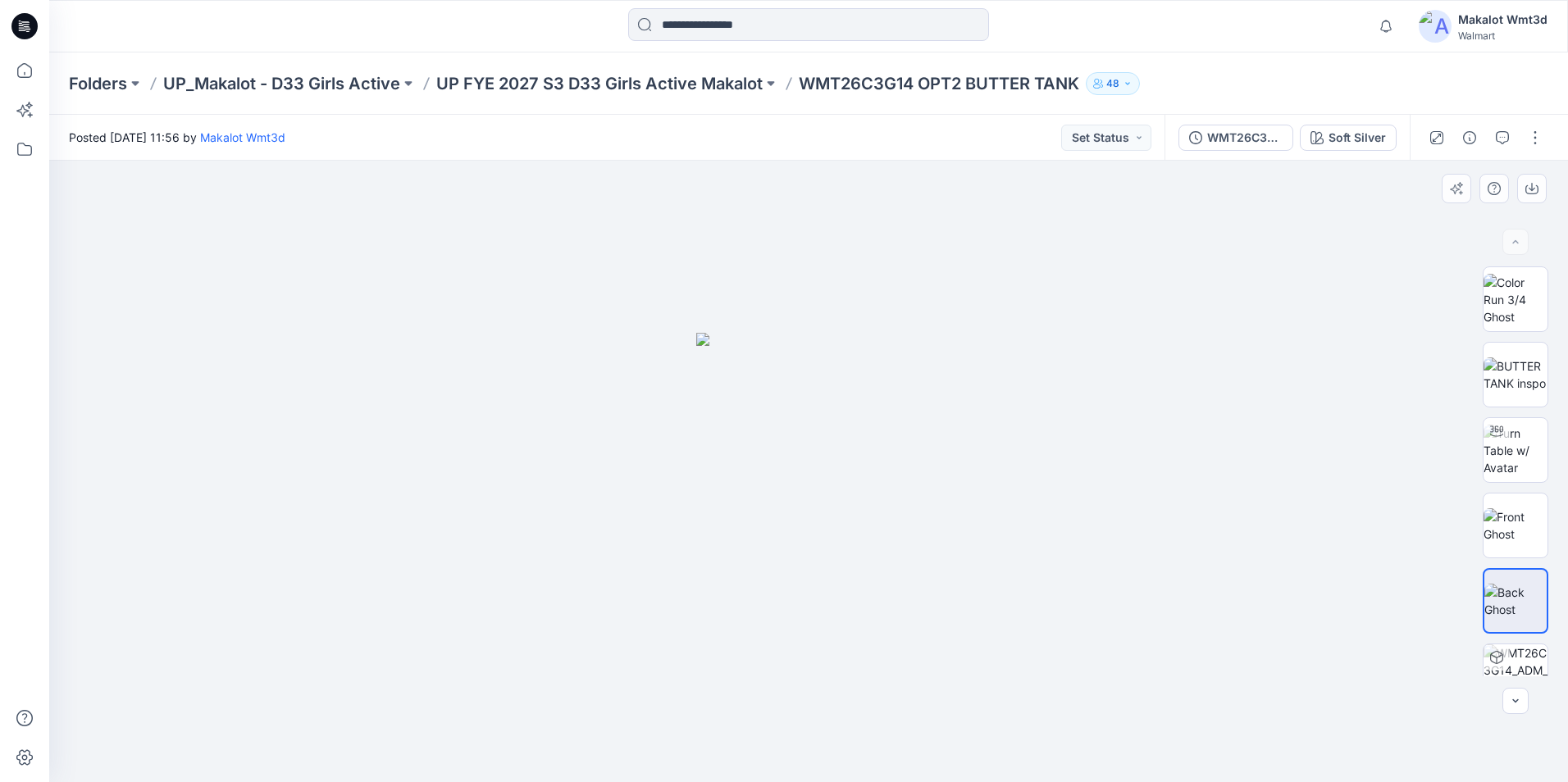
click at [848, 520] on img at bounding box center [809, 557] width 225 height 449
click at [1524, 432] on img at bounding box center [1516, 450] width 64 height 52
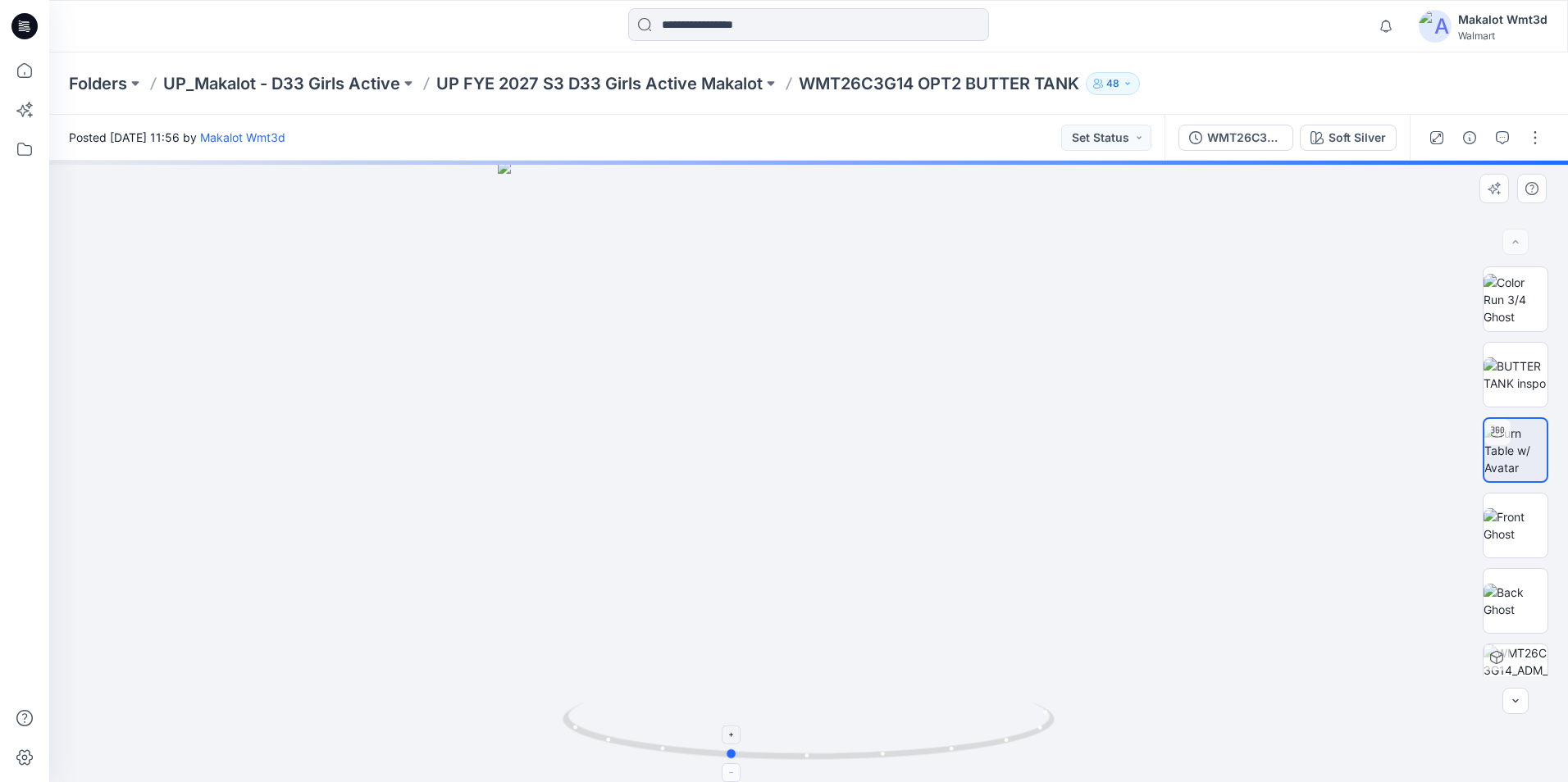
drag, startPoint x: 921, startPoint y: 759, endPoint x: 950, endPoint y: 741, distance: 34.1
click at [820, 769] on div at bounding box center [808, 471] width 1519 height 622
drag, startPoint x: 962, startPoint y: 749, endPoint x: 899, endPoint y: 755, distance: 63.3
click at [900, 755] on icon at bounding box center [811, 733] width 496 height 62
drag, startPoint x: 973, startPoint y: 749, endPoint x: 915, endPoint y: 761, distance: 59.2
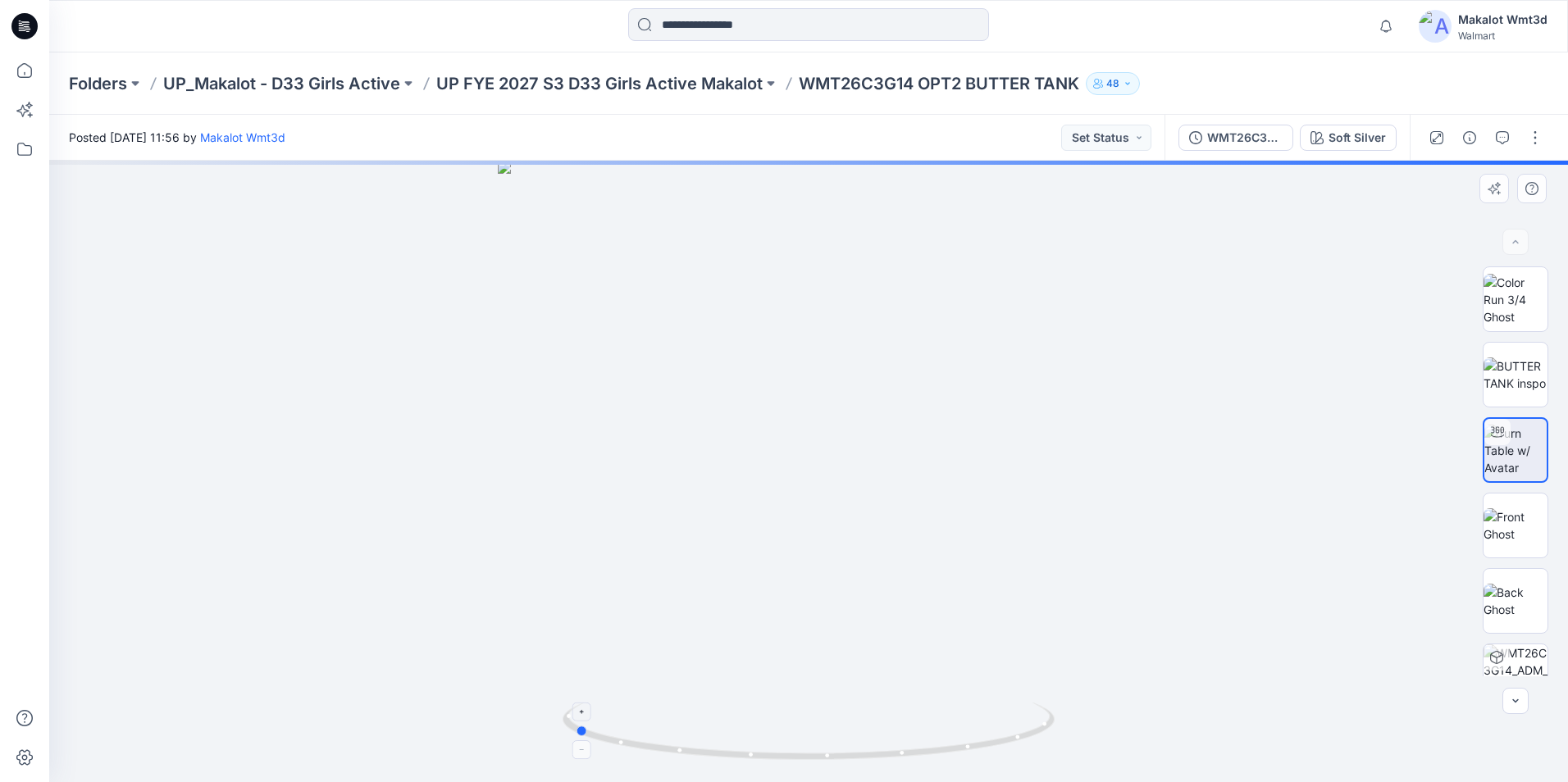
click at [906, 764] on div at bounding box center [808, 471] width 1519 height 622
drag, startPoint x: 949, startPoint y: 751, endPoint x: 985, endPoint y: 744, distance: 36.7
click at [985, 744] on icon at bounding box center [811, 733] width 496 height 62
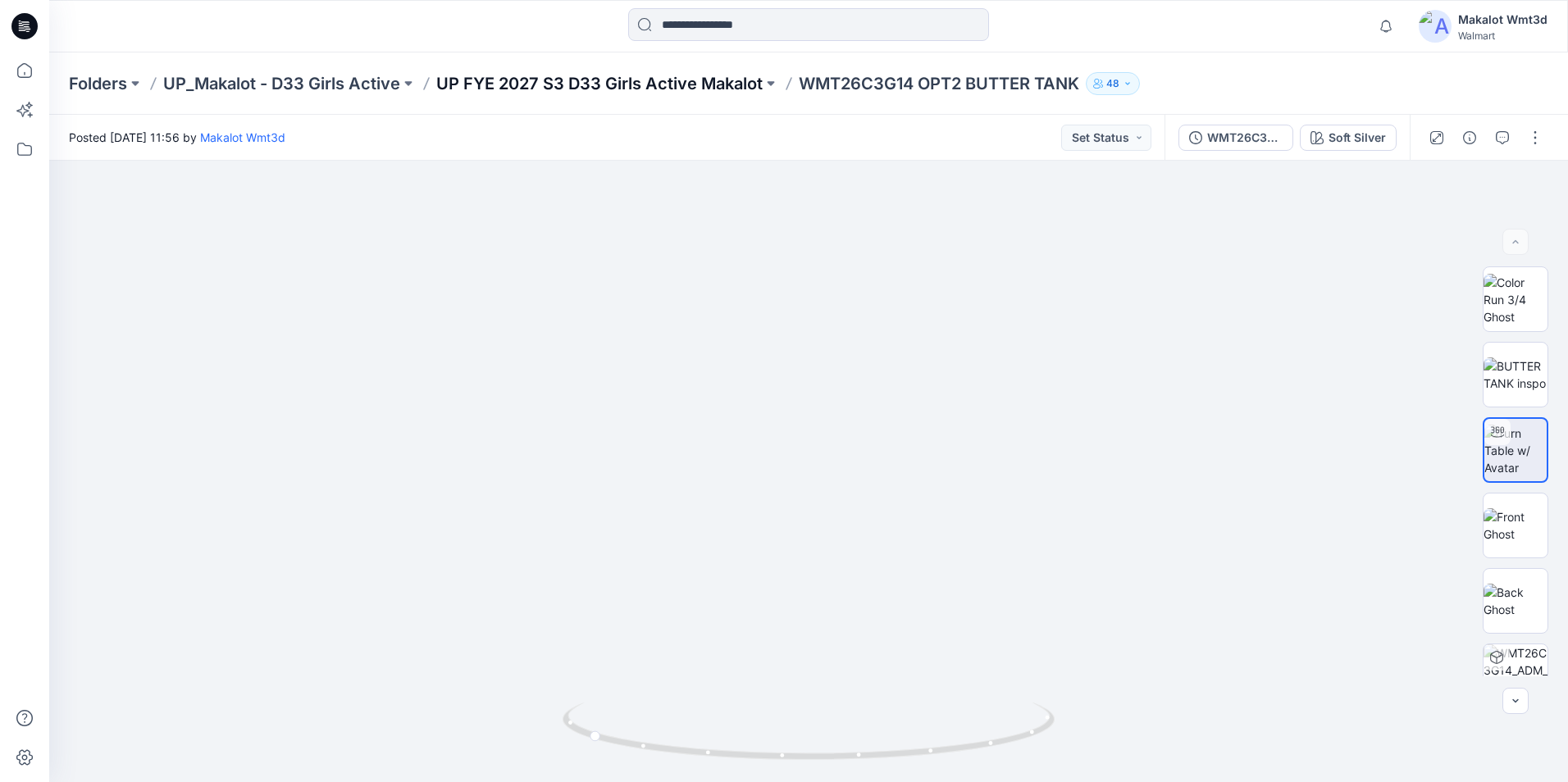
click at [696, 73] on p "UP FYE 2027 S3 D33 Girls Active Makalot" at bounding box center [600, 83] width 327 height 23
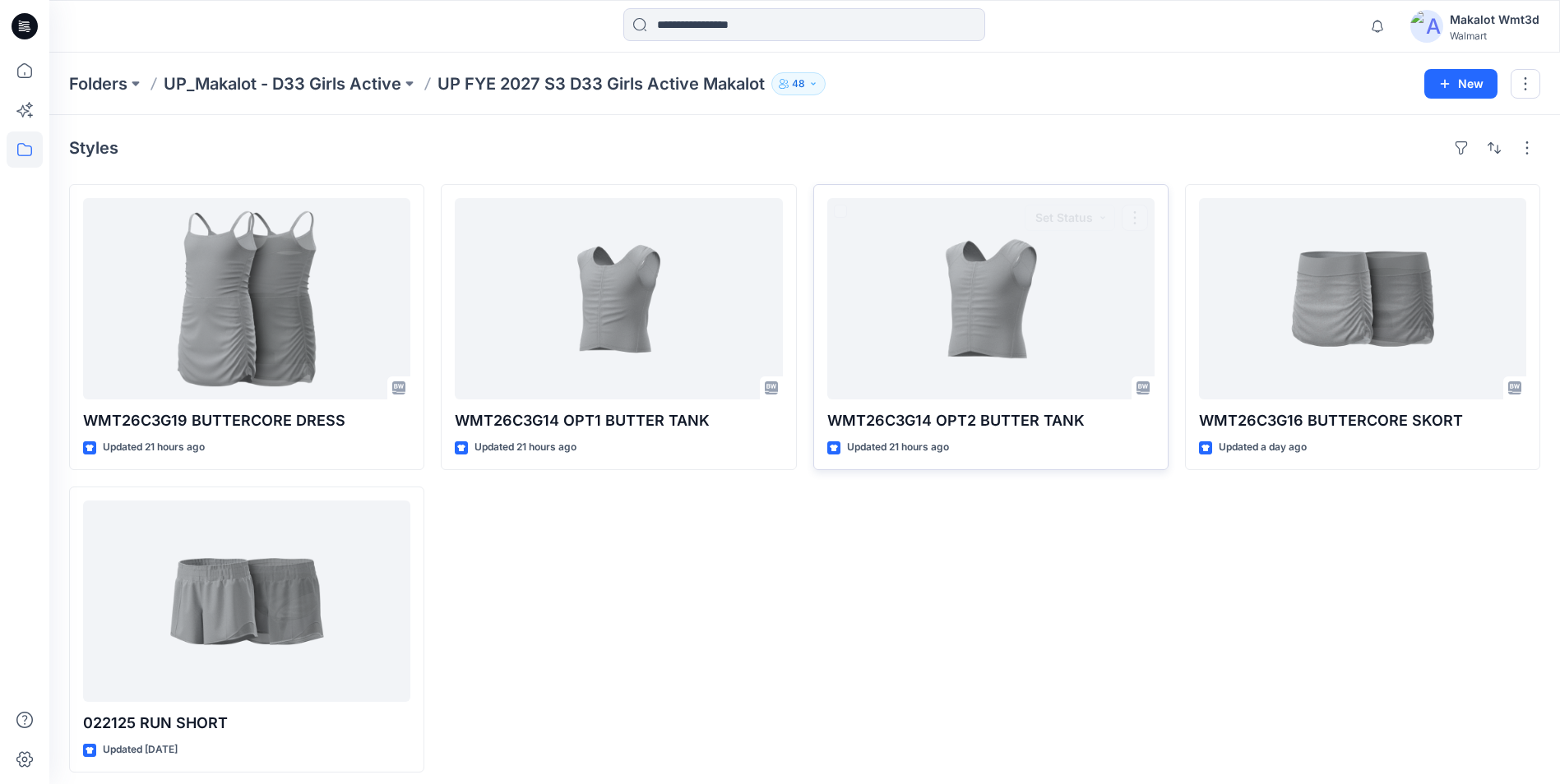
drag, startPoint x: 860, startPoint y: 647, endPoint x: 1143, endPoint y: 397, distance: 377.6
click at [860, 647] on div "WMT26C3G14 OPT2 BUTTER TANK Updated 21 hours ago Set Status" at bounding box center [990, 479] width 356 height 589
